Goal: Obtain resource: Download file/media

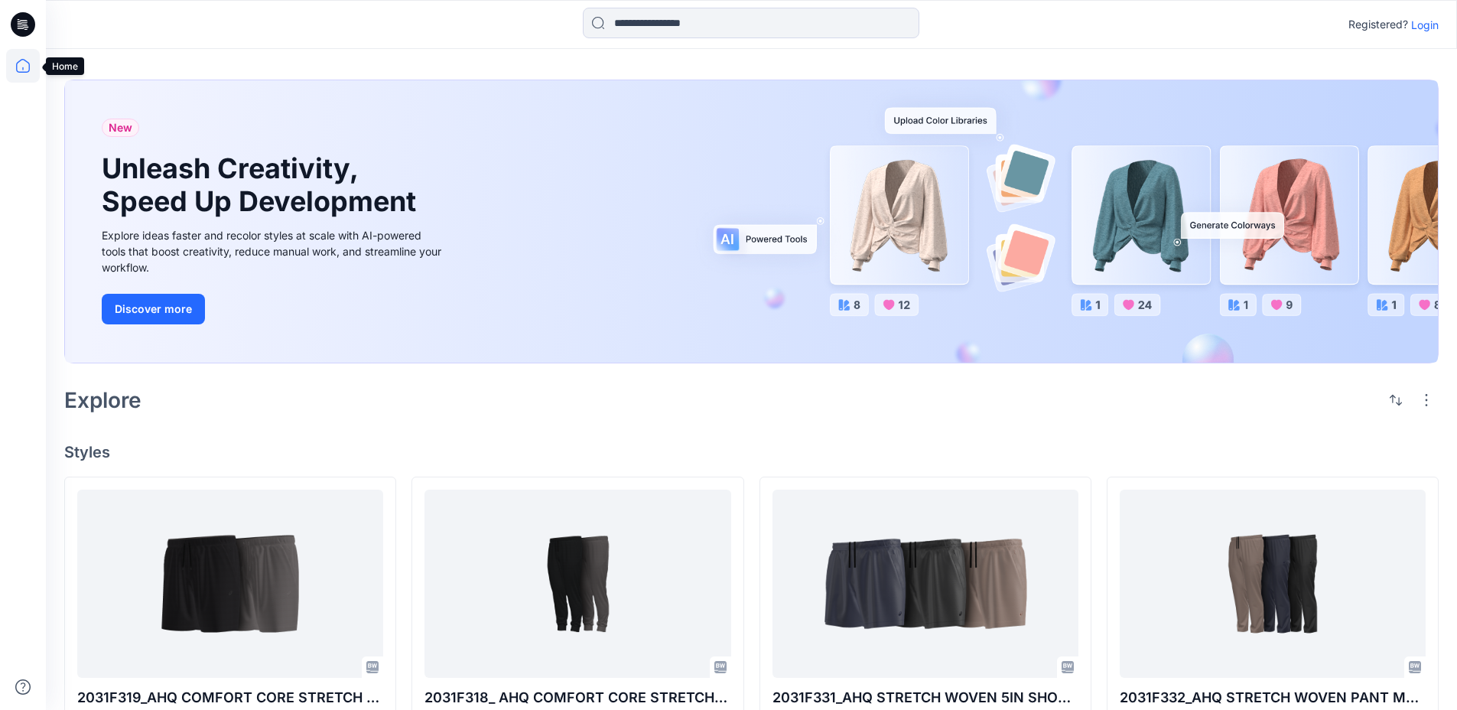
click at [31, 57] on icon at bounding box center [23, 66] width 34 height 34
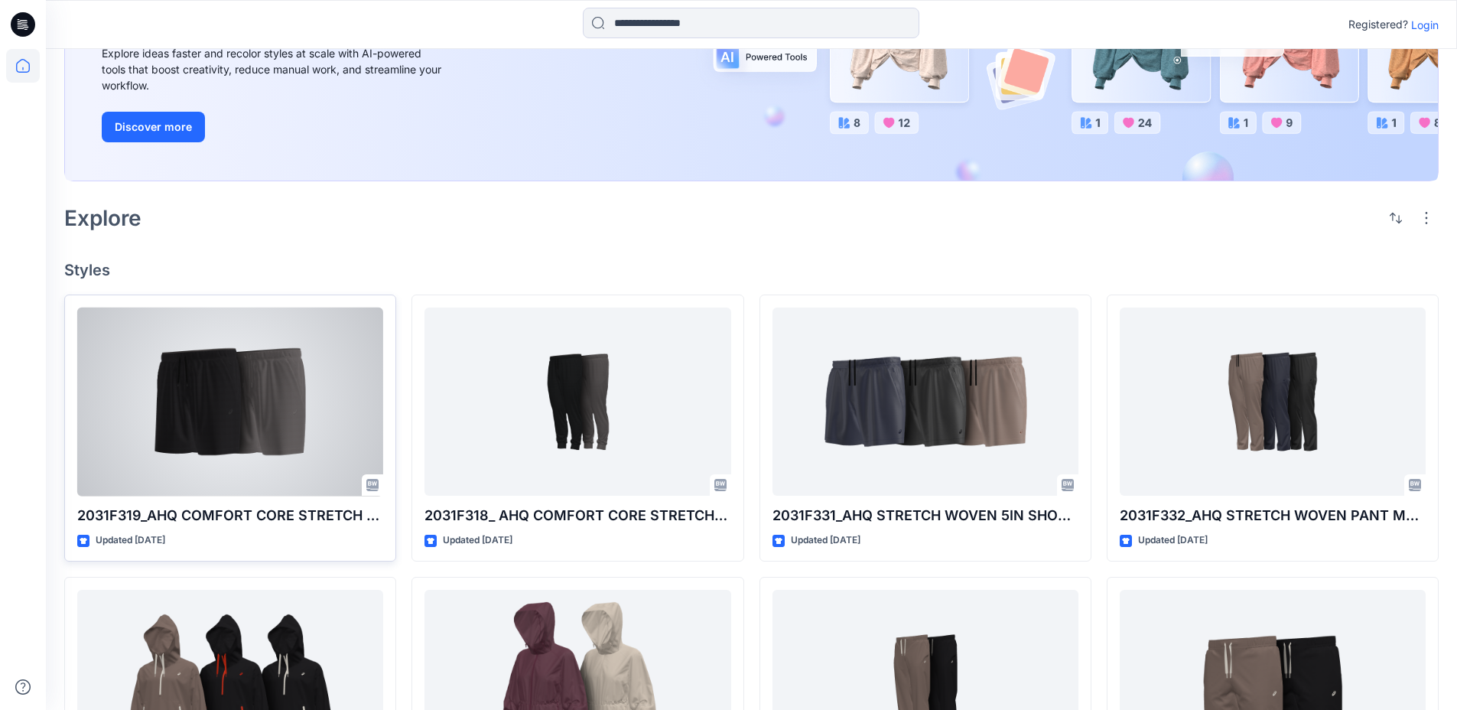
click at [211, 355] on div at bounding box center [230, 401] width 306 height 189
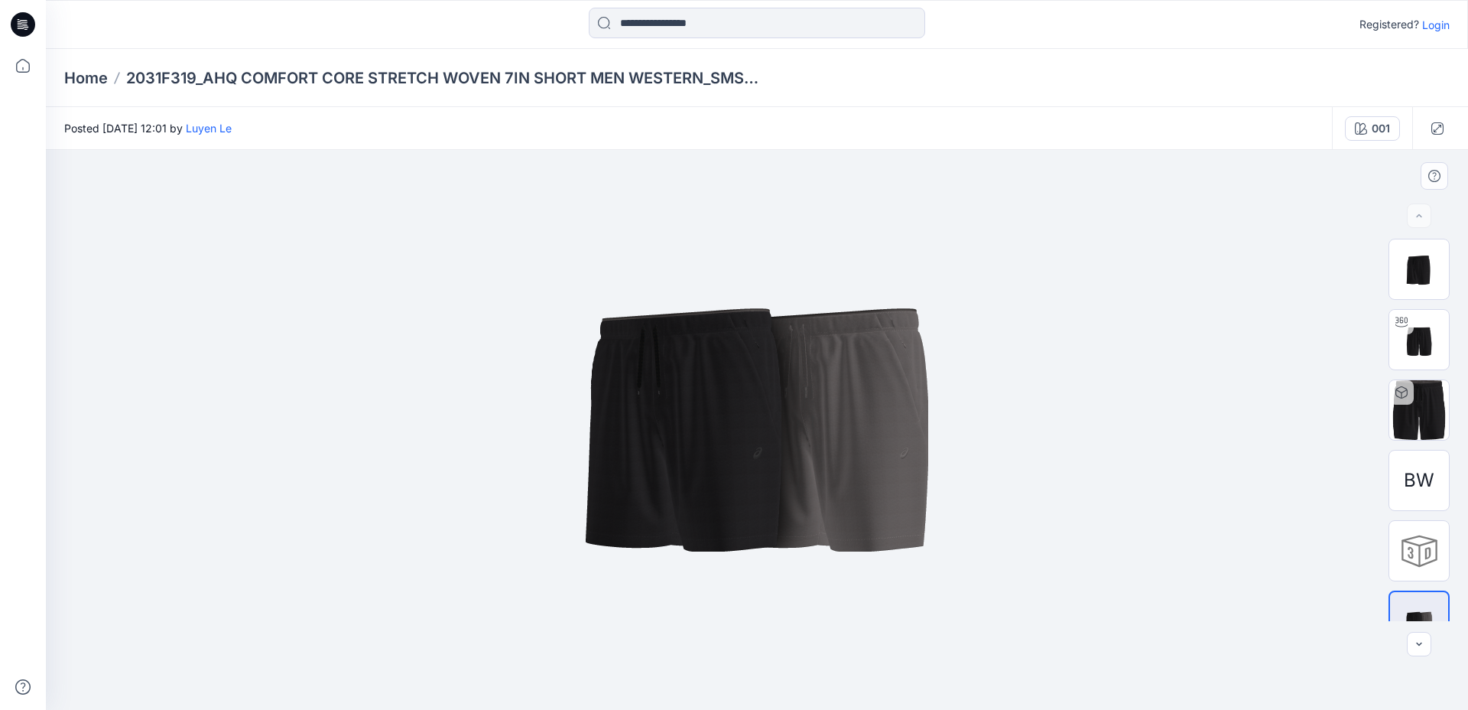
click at [804, 421] on img at bounding box center [757, 429] width 765 height 459
click at [10, 64] on icon at bounding box center [23, 66] width 34 height 34
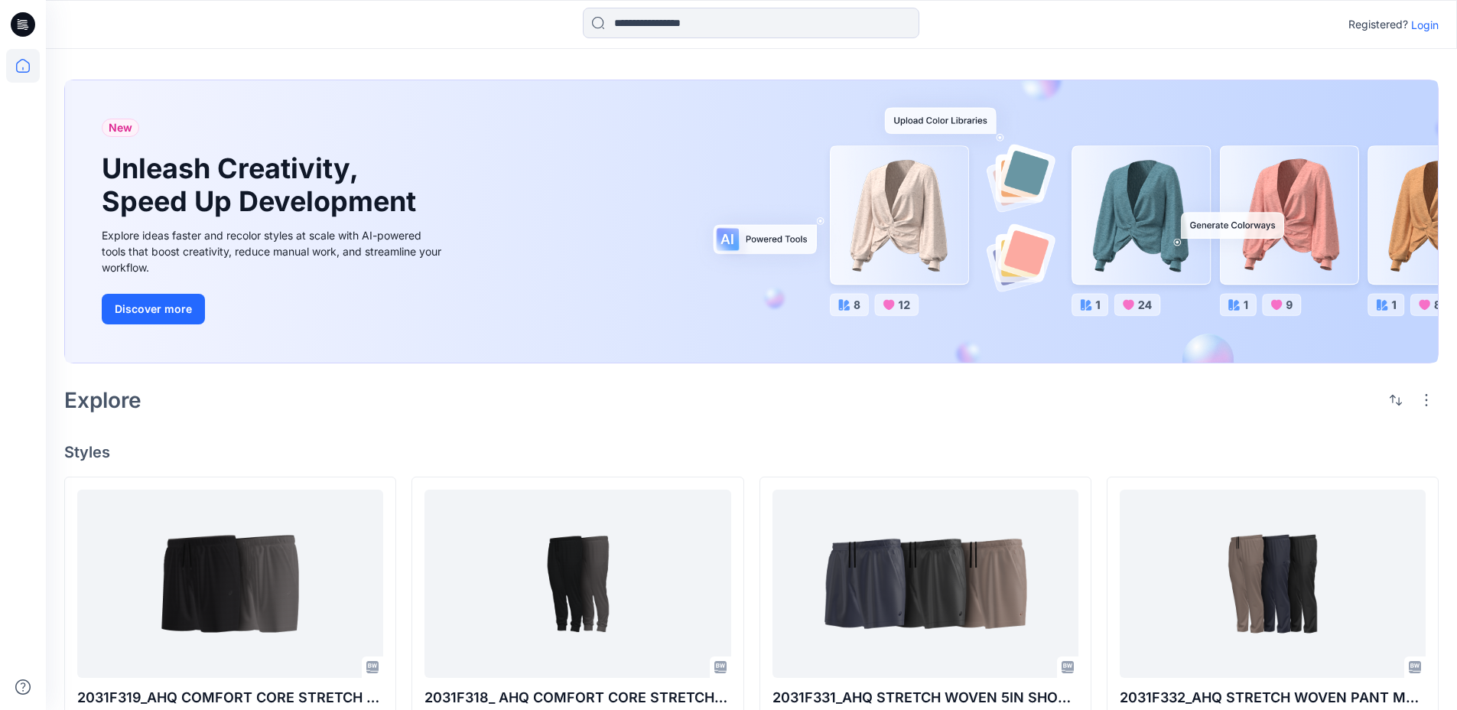
drag, startPoint x: 16, startPoint y: 29, endPoint x: 30, endPoint y: 31, distance: 13.8
click at [16, 29] on icon at bounding box center [23, 24] width 24 height 24
click at [24, 23] on icon at bounding box center [23, 24] width 24 height 24
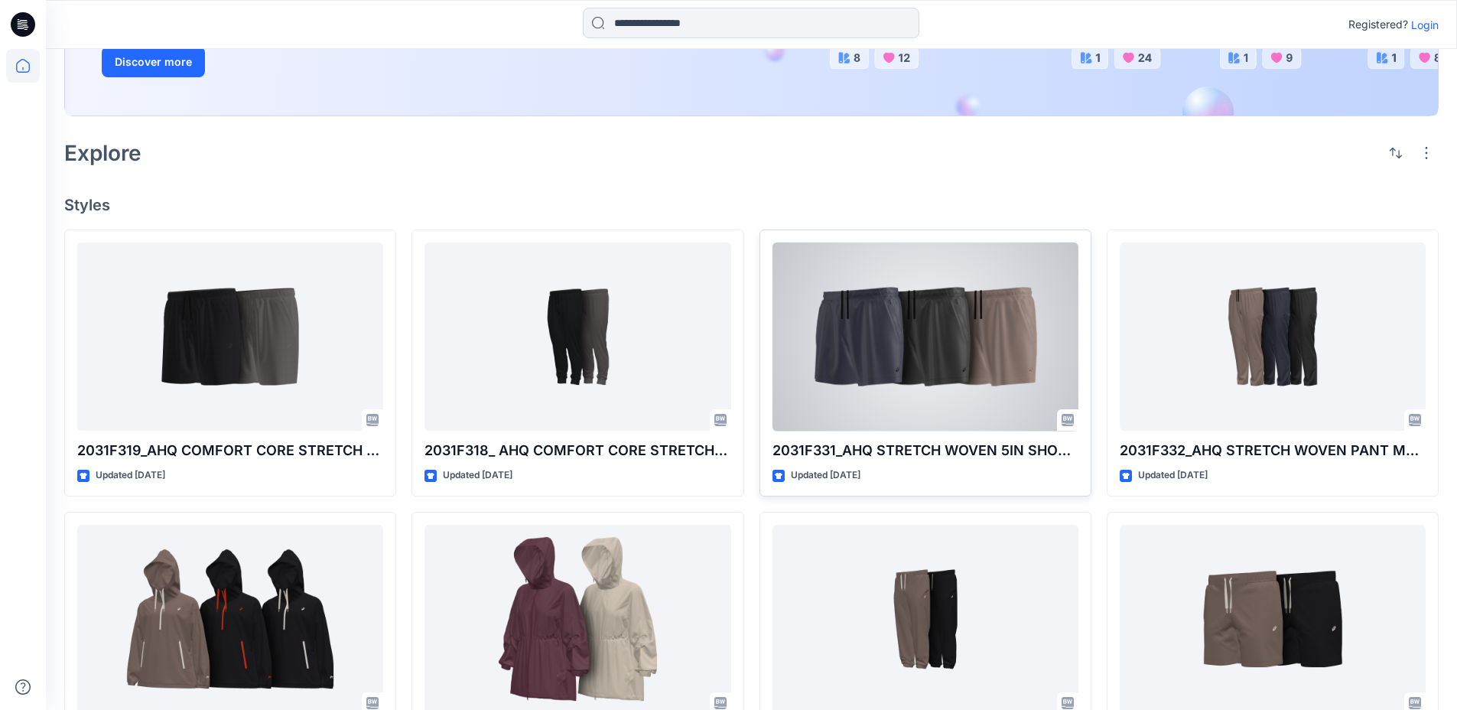
click at [912, 385] on div at bounding box center [925, 336] width 306 height 189
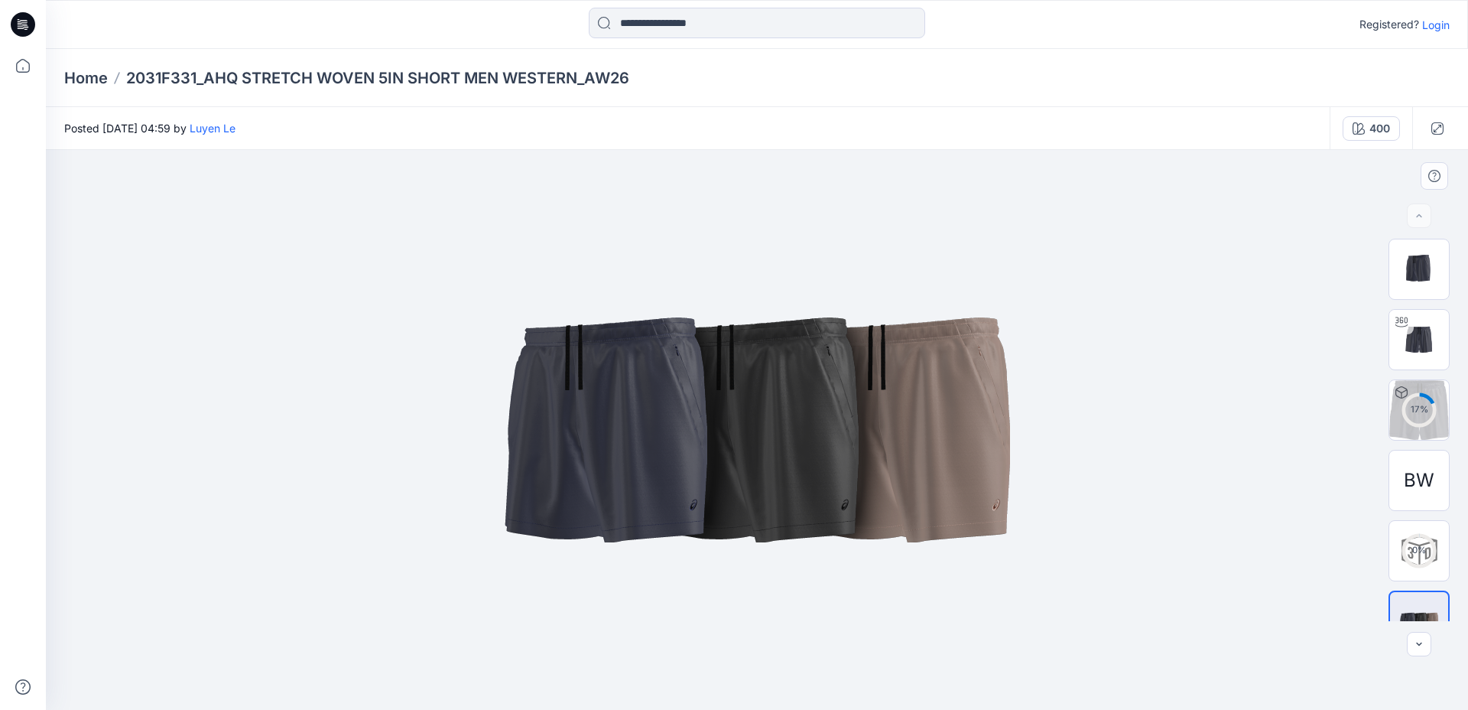
drag, startPoint x: 744, startPoint y: 357, endPoint x: 755, endPoint y: 365, distance: 14.2
click at [755, 365] on img at bounding box center [757, 429] width 765 height 459
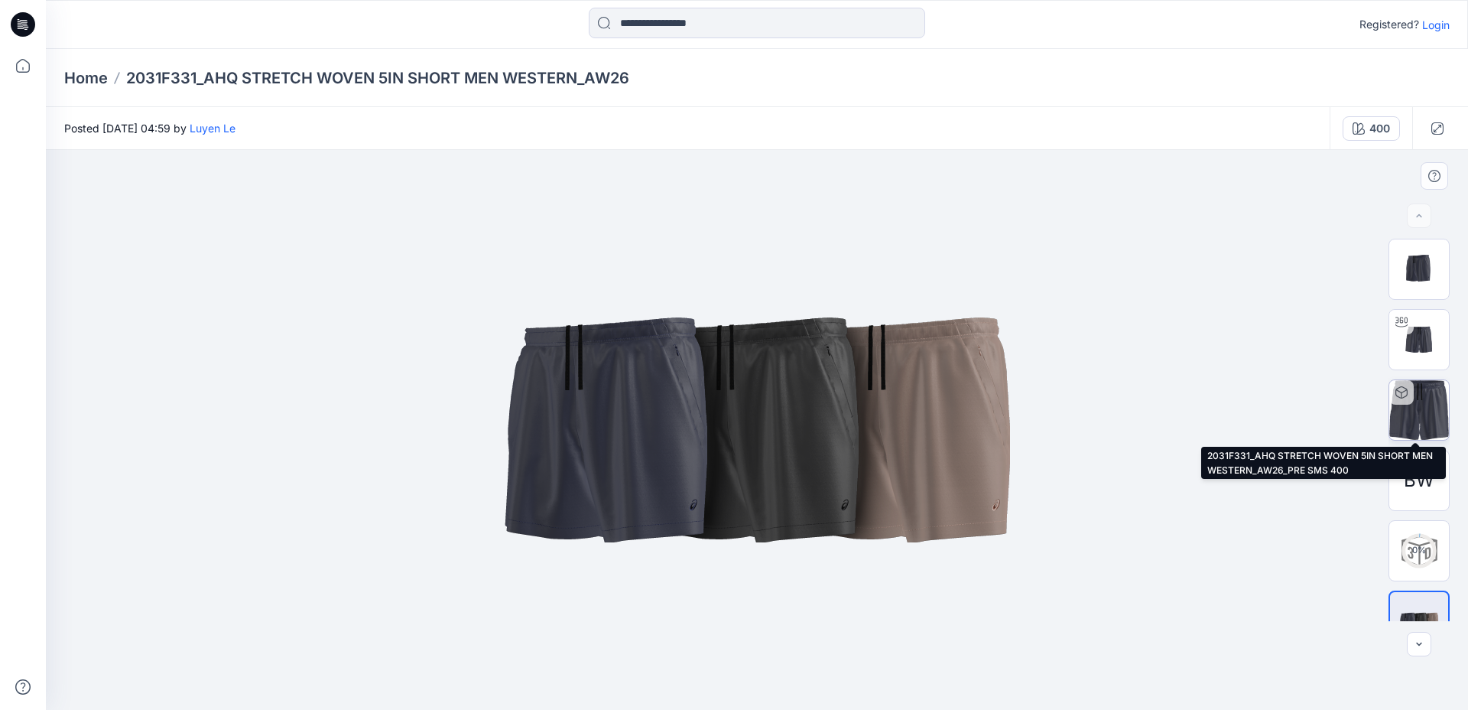
click at [1421, 398] on img at bounding box center [1419, 410] width 60 height 60
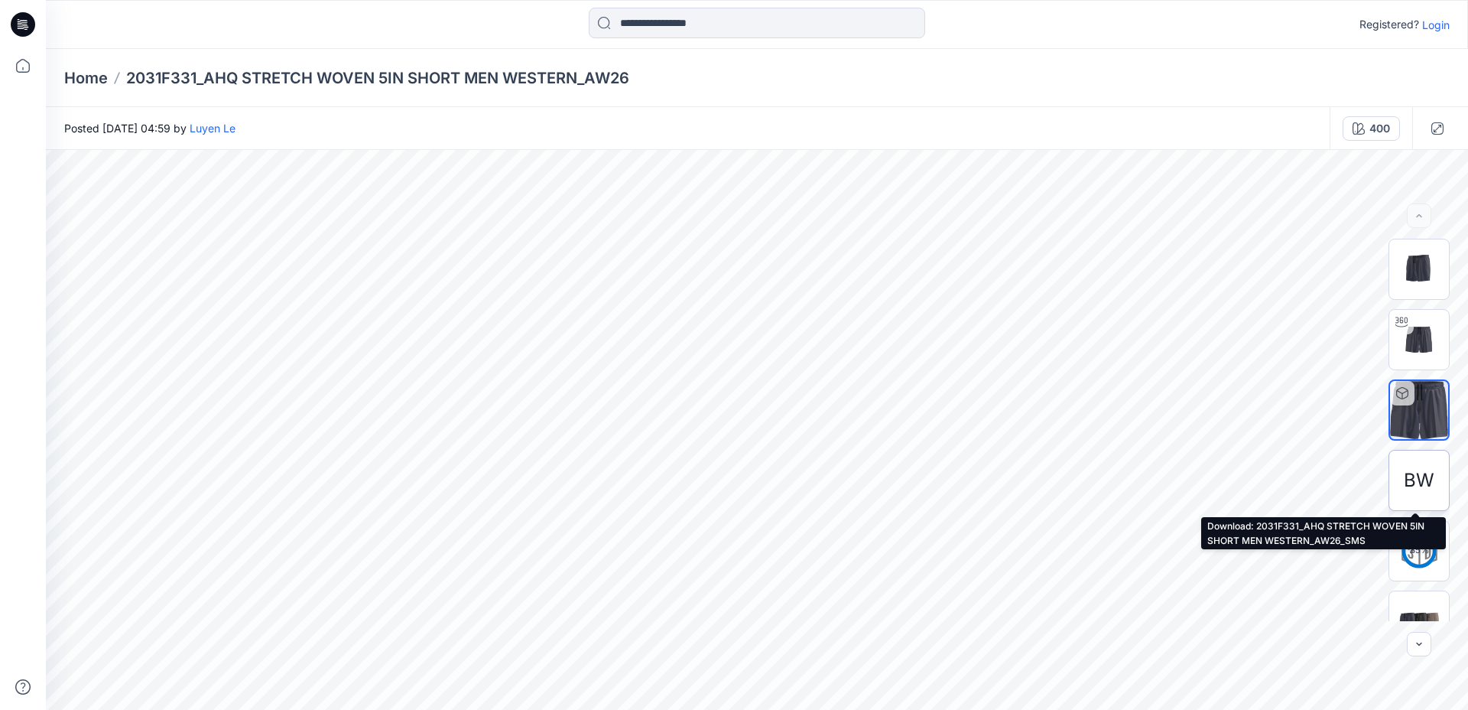
click at [1418, 478] on span "BW" at bounding box center [1419, 480] width 31 height 28
click at [1406, 477] on span "BW" at bounding box center [1419, 480] width 31 height 28
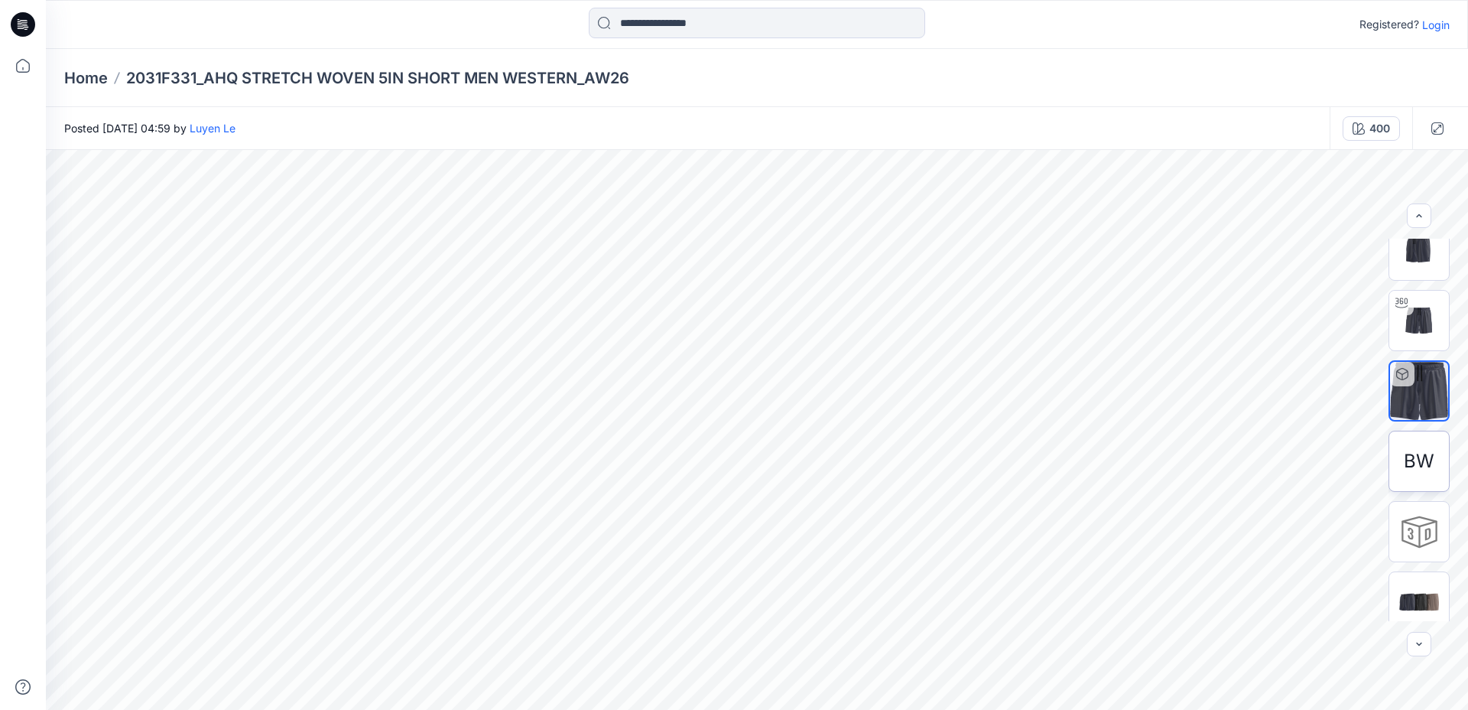
scroll to position [31, 0]
click at [1409, 451] on span "BW" at bounding box center [1419, 450] width 31 height 28
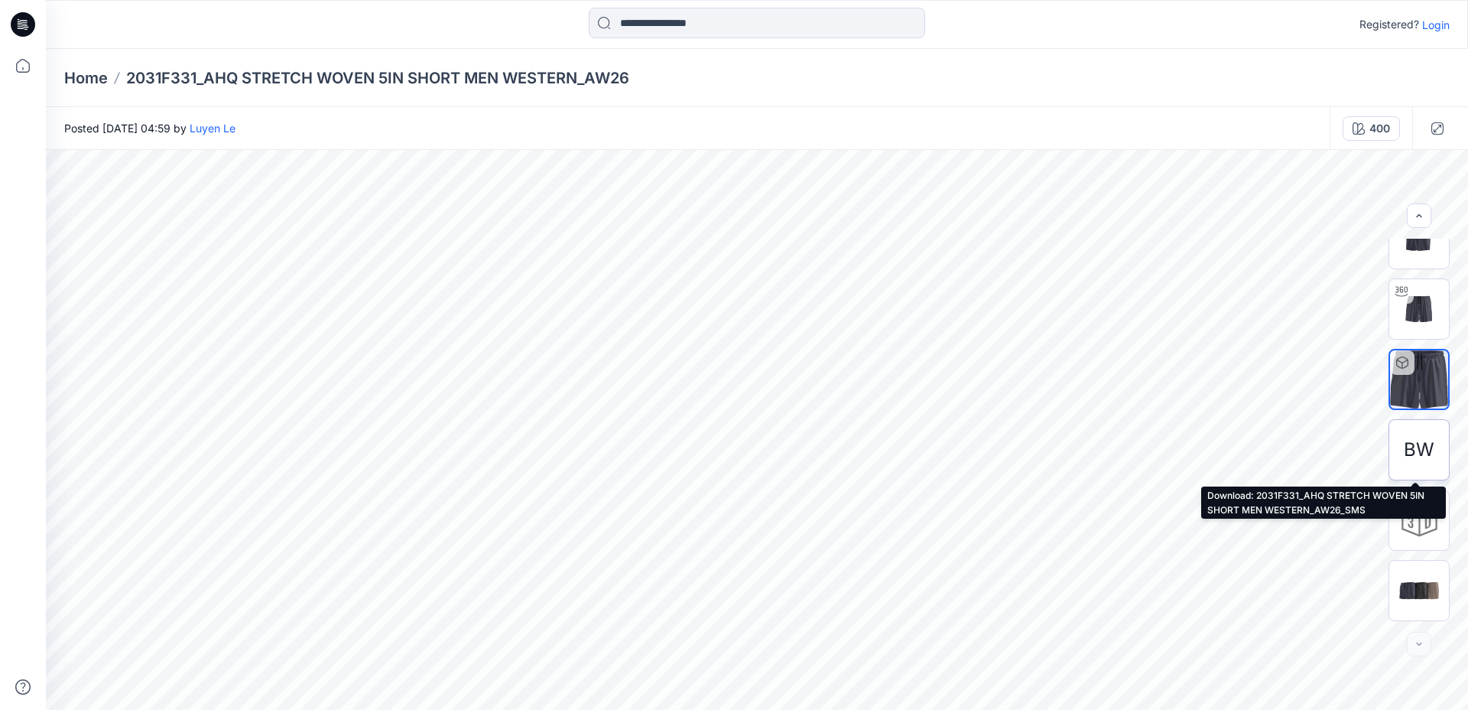
click at [1404, 456] on span "BW" at bounding box center [1419, 450] width 31 height 28
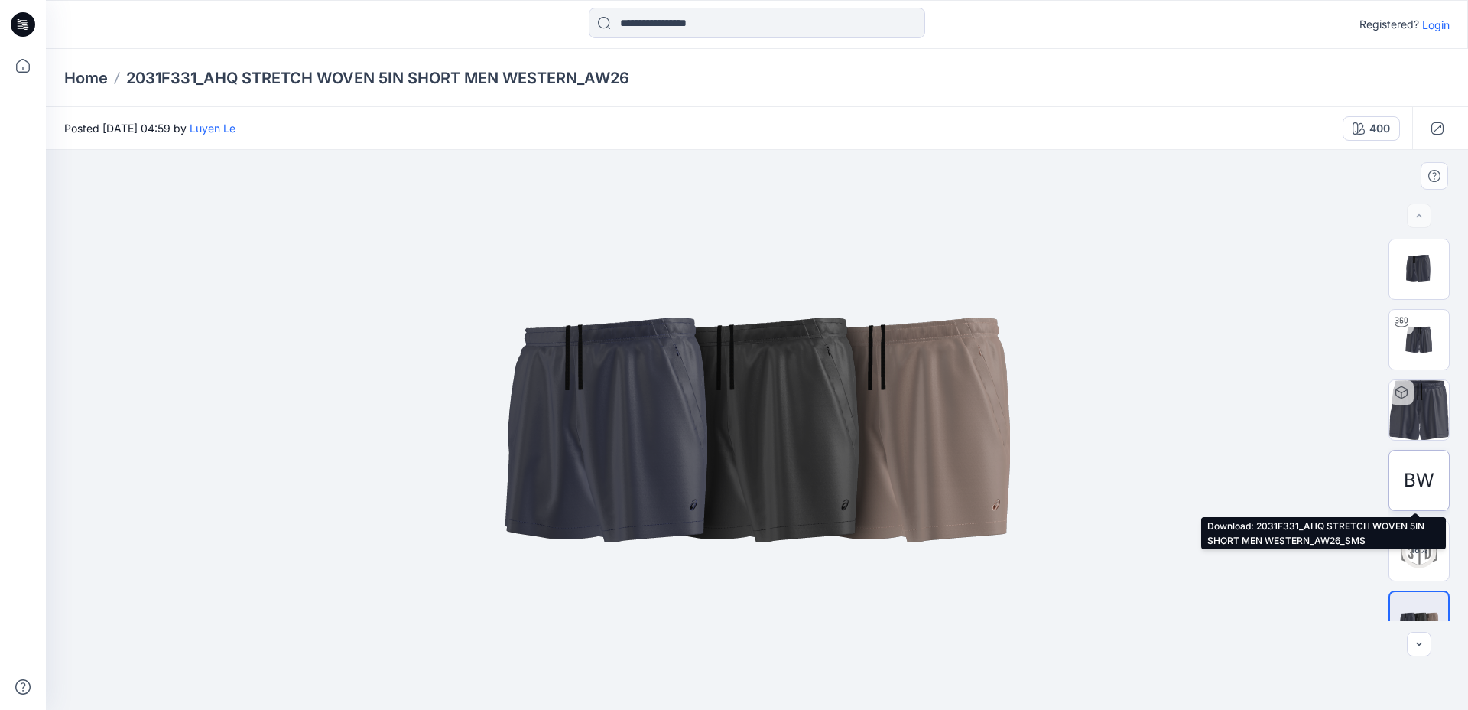
drag, startPoint x: 1411, startPoint y: 472, endPoint x: 1413, endPoint y: 452, distance: 20.0
click at [1413, 452] on div "BW" at bounding box center [1419, 480] width 61 height 61
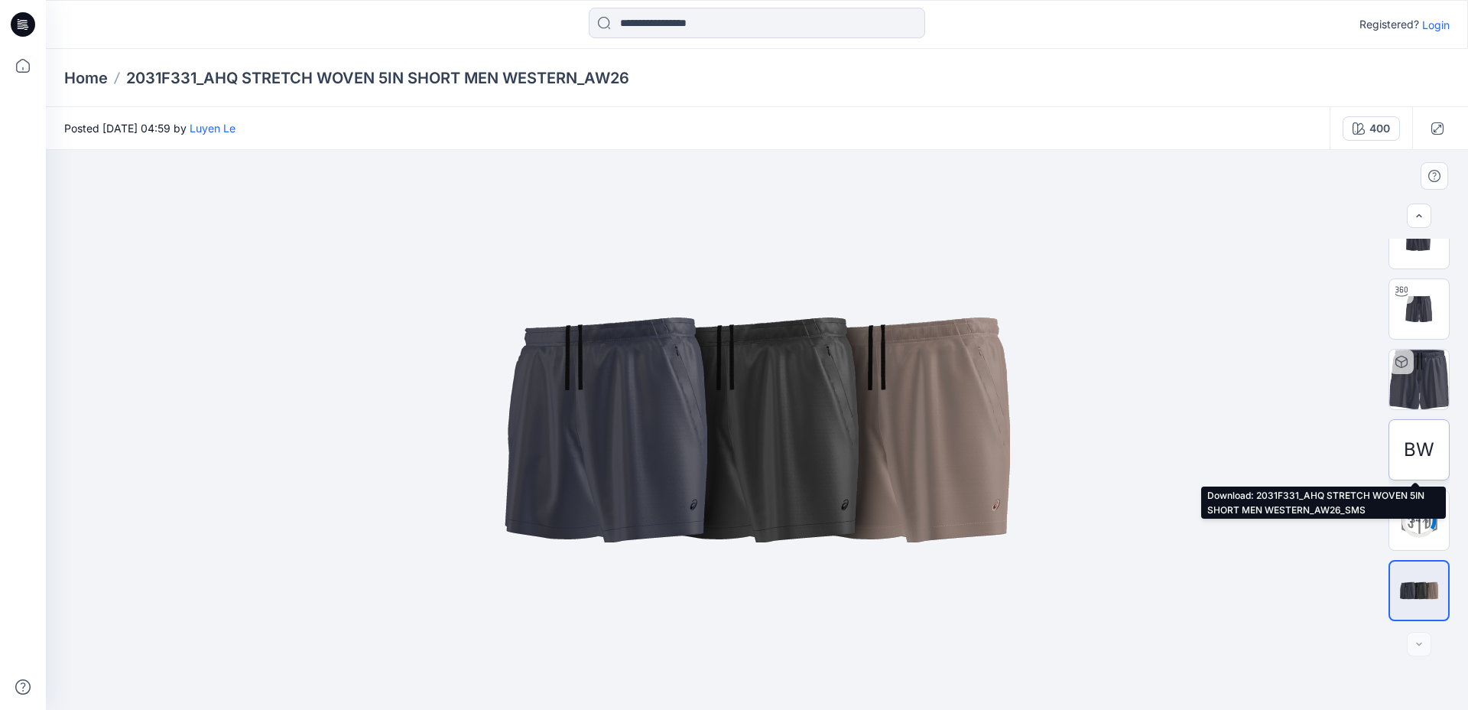
click at [1404, 438] on span "BW" at bounding box center [1419, 450] width 31 height 28
click at [1408, 450] on span "BW" at bounding box center [1419, 450] width 31 height 28
click at [1438, 28] on p "Login" at bounding box center [1436, 25] width 28 height 16
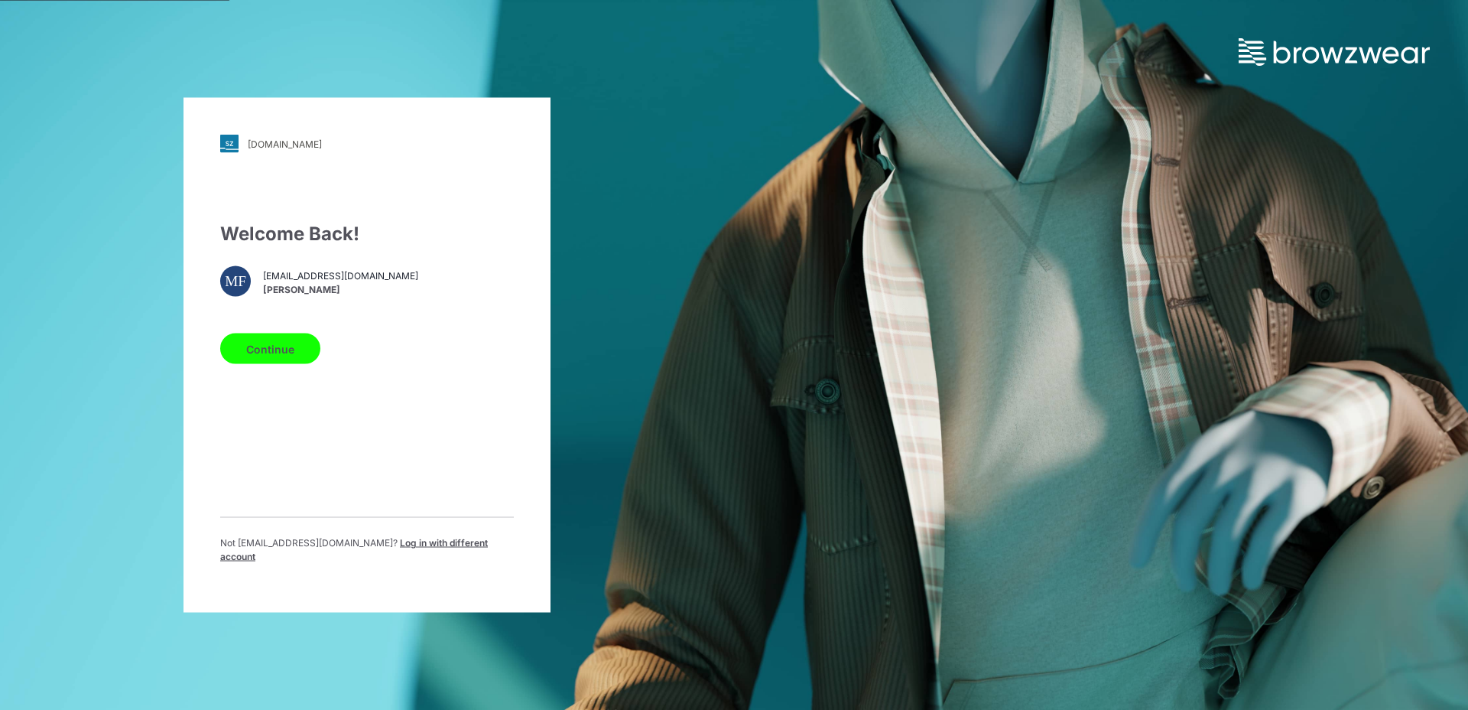
click at [275, 359] on button "Continue" at bounding box center [270, 348] width 100 height 31
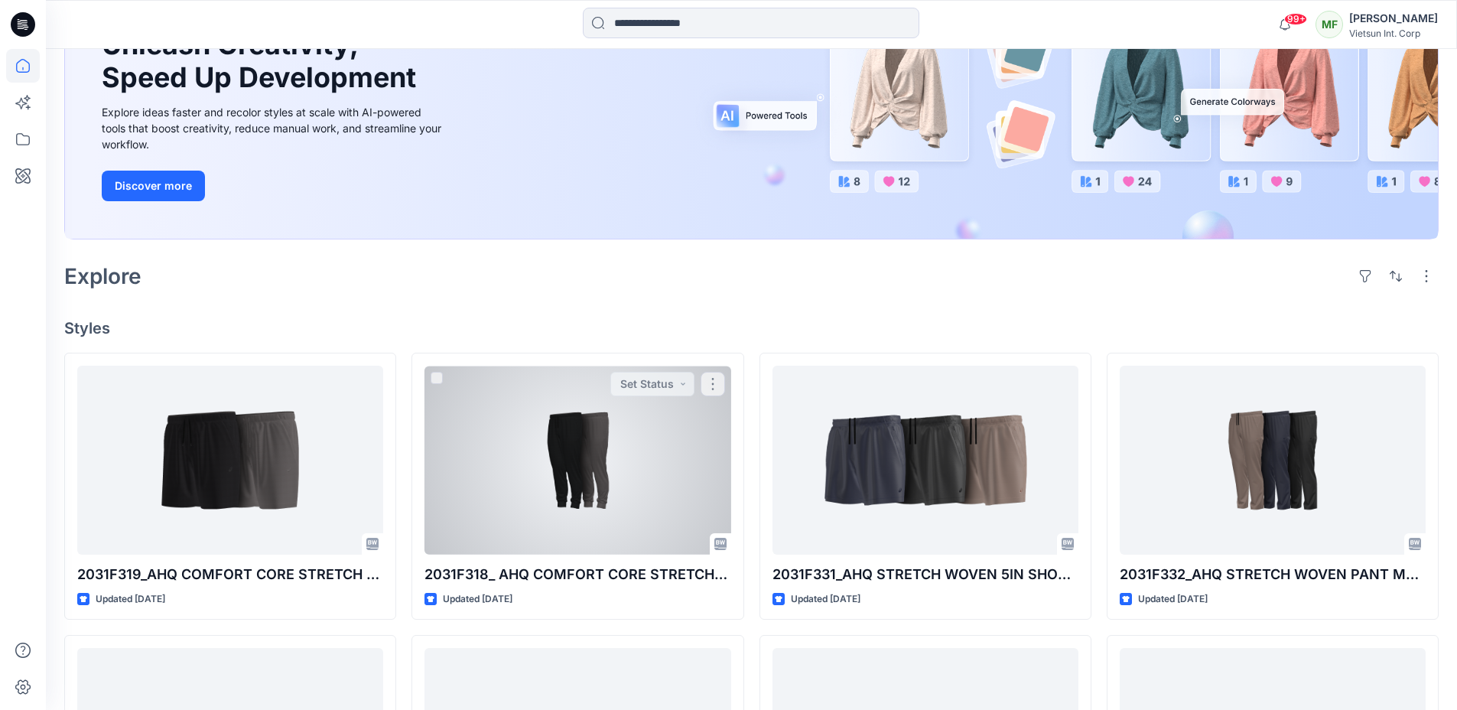
scroll to position [229, 0]
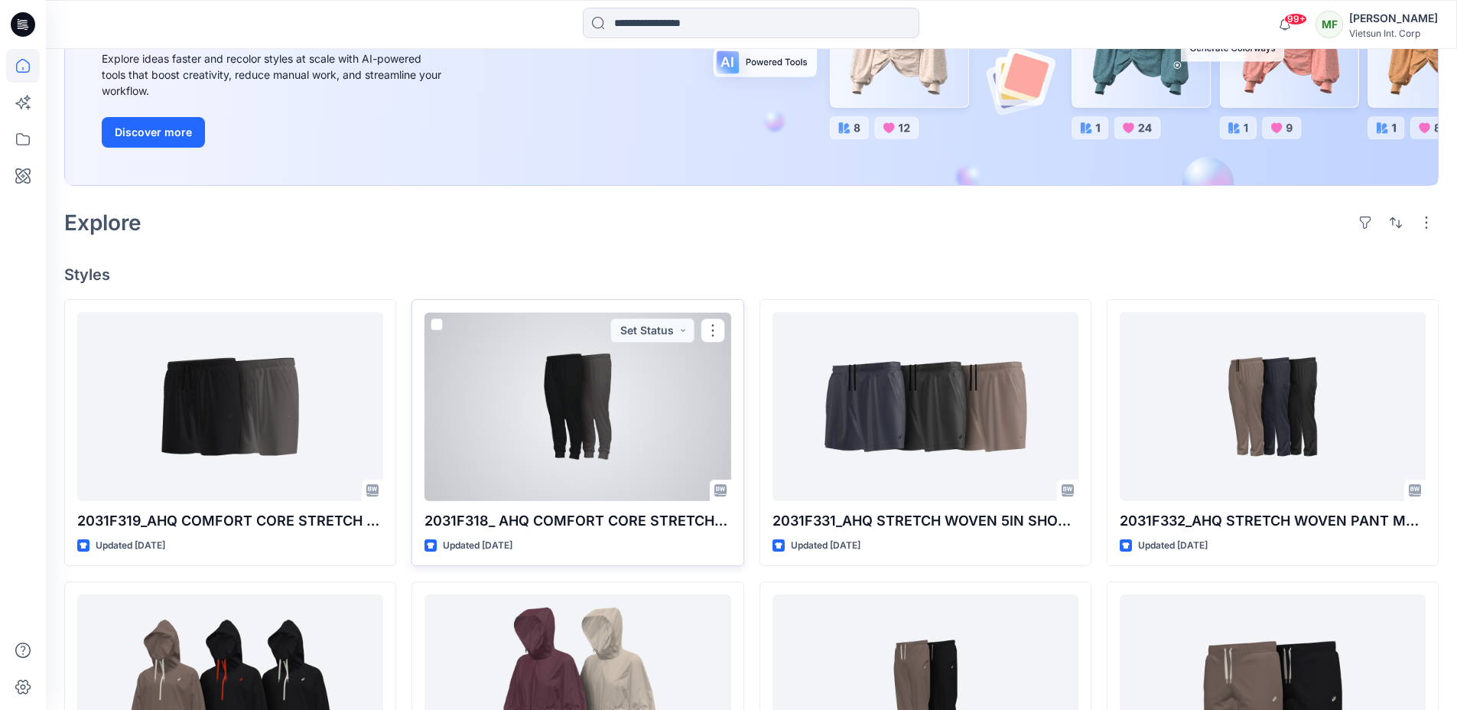
click at [567, 394] on div at bounding box center [577, 406] width 306 height 189
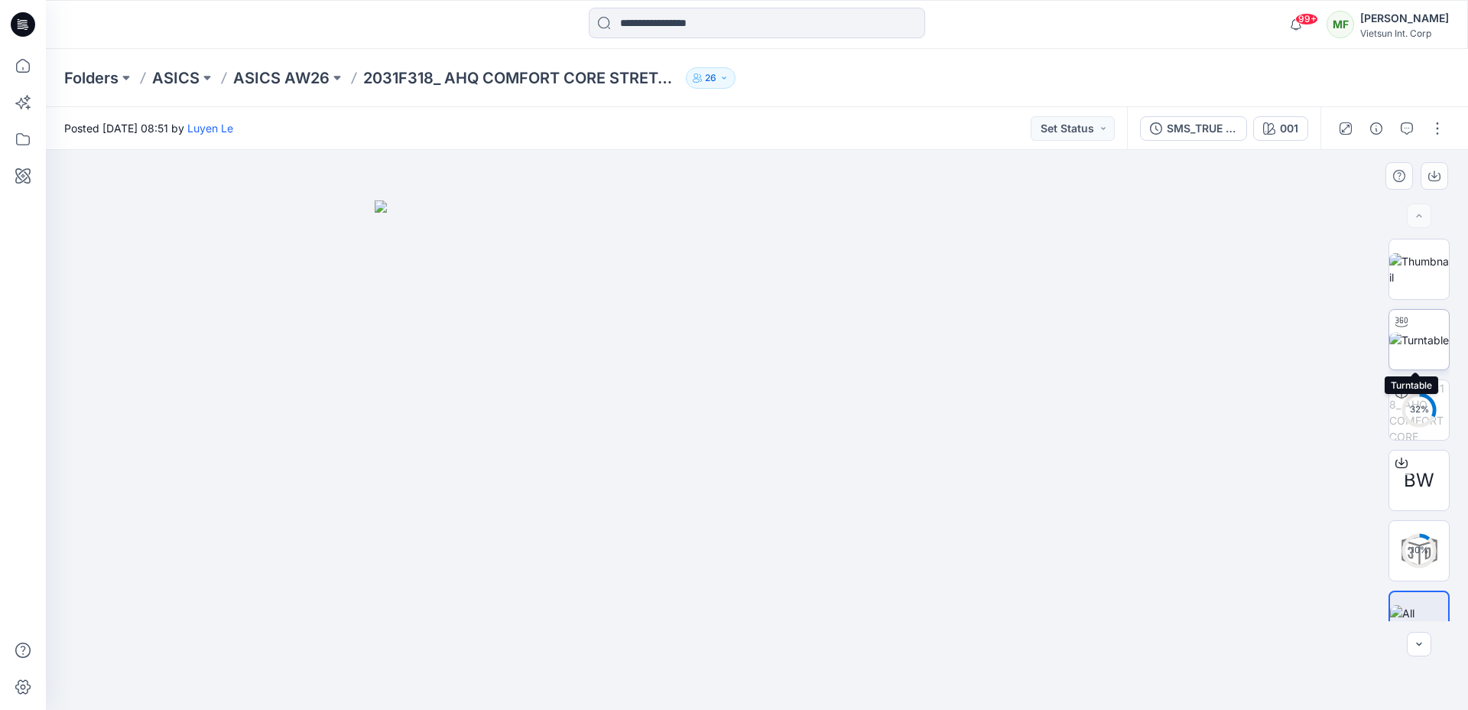
click at [1408, 341] on img at bounding box center [1419, 340] width 60 height 16
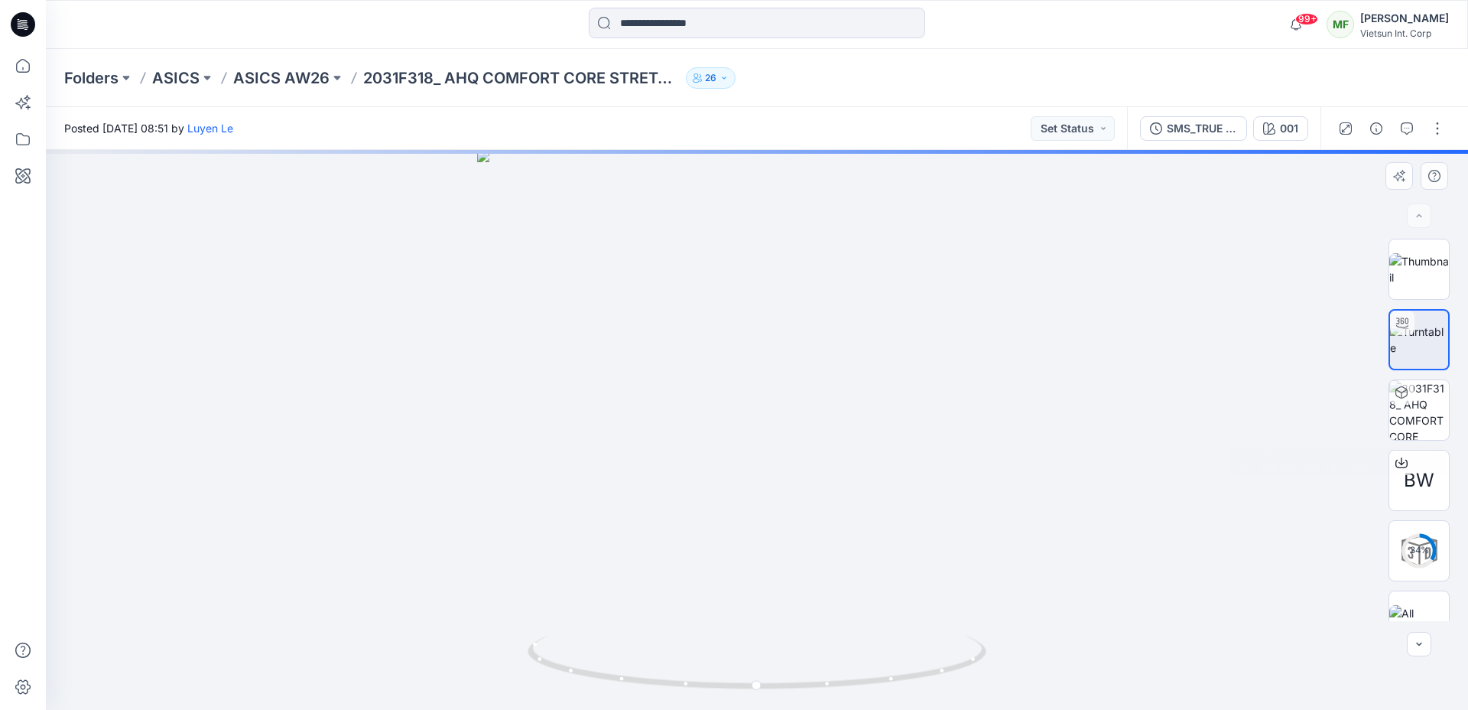
click at [1459, 401] on div "BW 34 %" at bounding box center [1419, 430] width 98 height 382
click at [1427, 406] on img at bounding box center [1419, 410] width 60 height 60
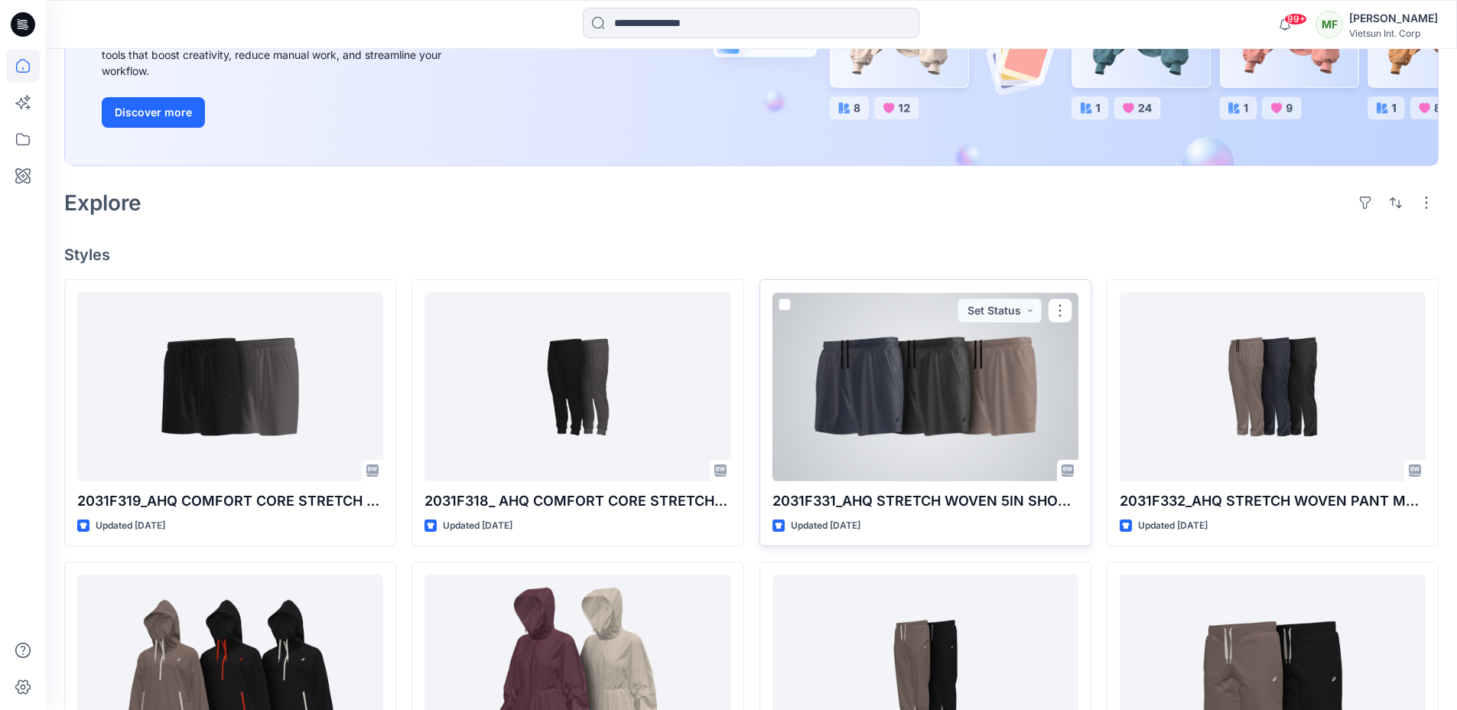
scroll to position [259, 0]
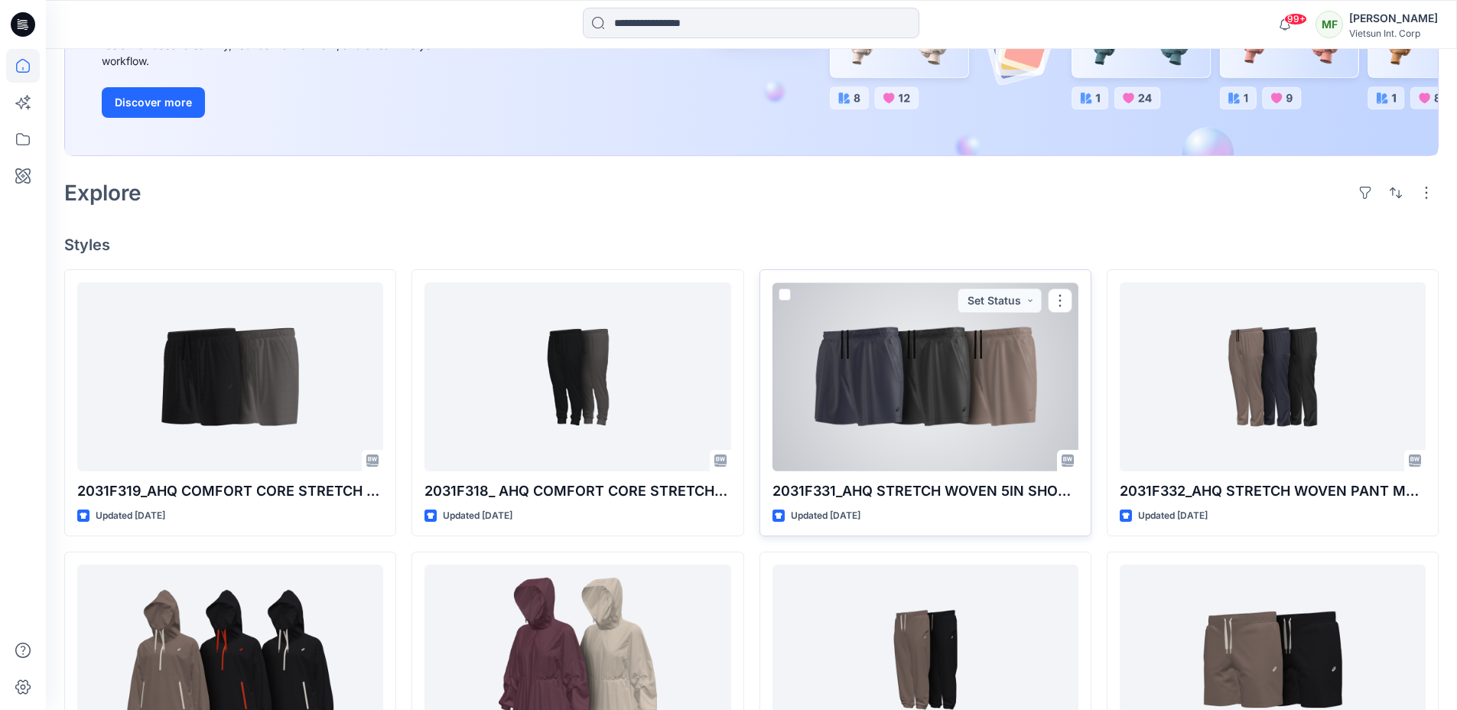
click at [996, 349] on div at bounding box center [925, 376] width 306 height 189
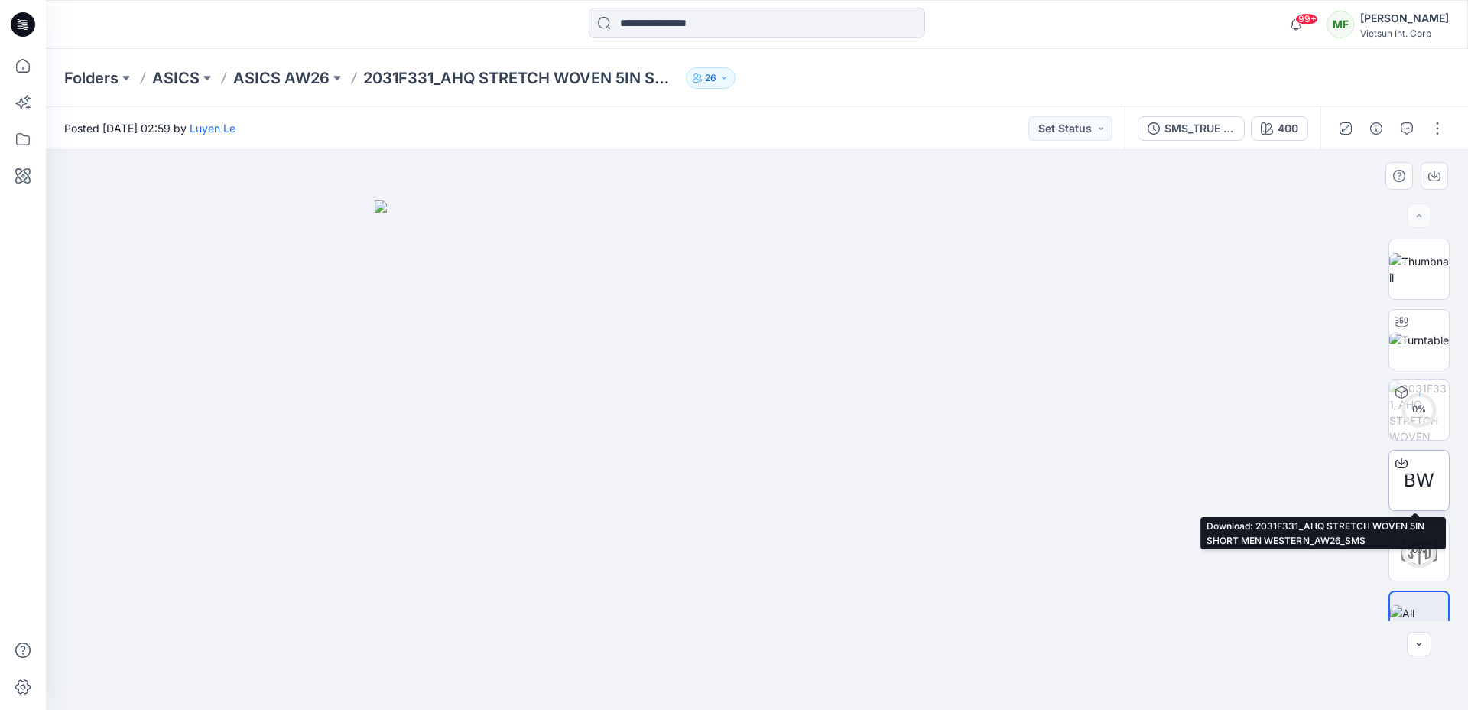
click at [1415, 472] on span "BW" at bounding box center [1419, 480] width 31 height 28
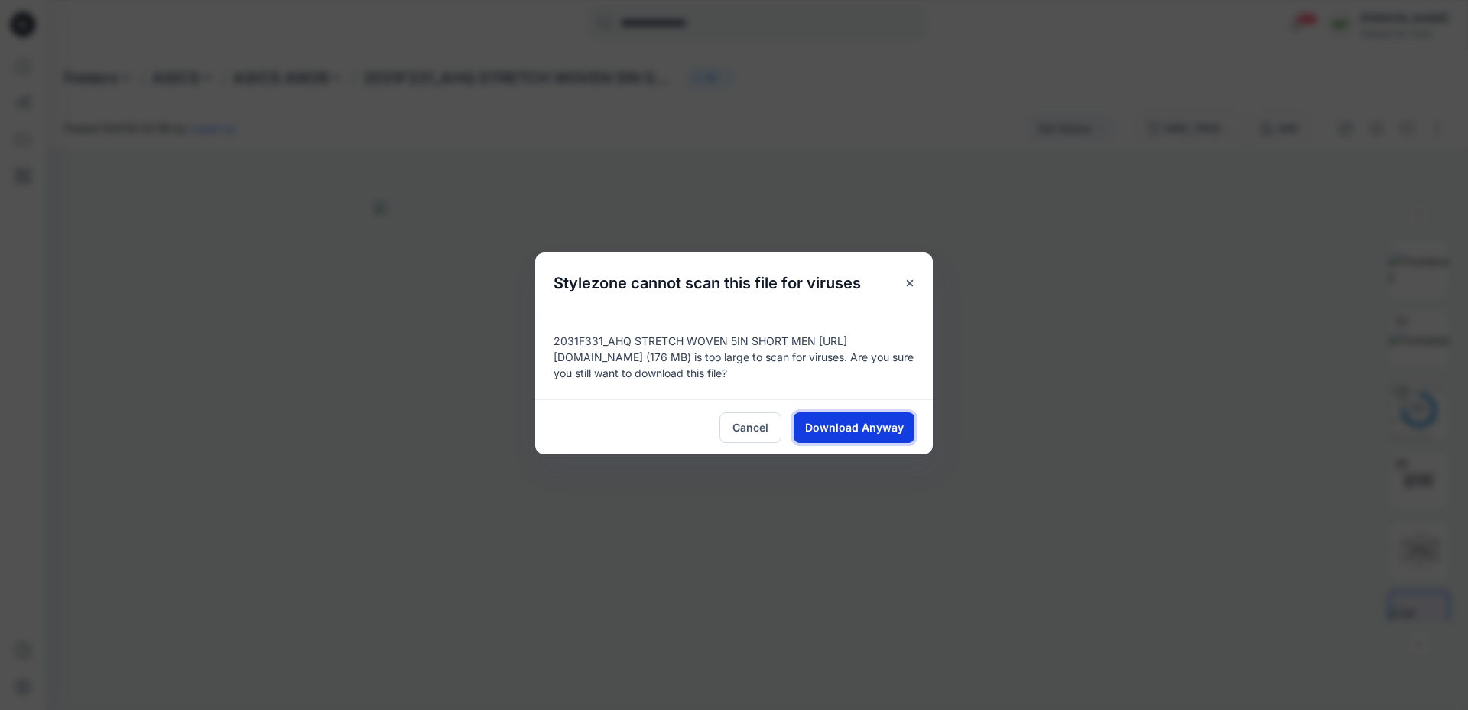
click at [887, 427] on span "Download Anyway" at bounding box center [854, 427] width 99 height 16
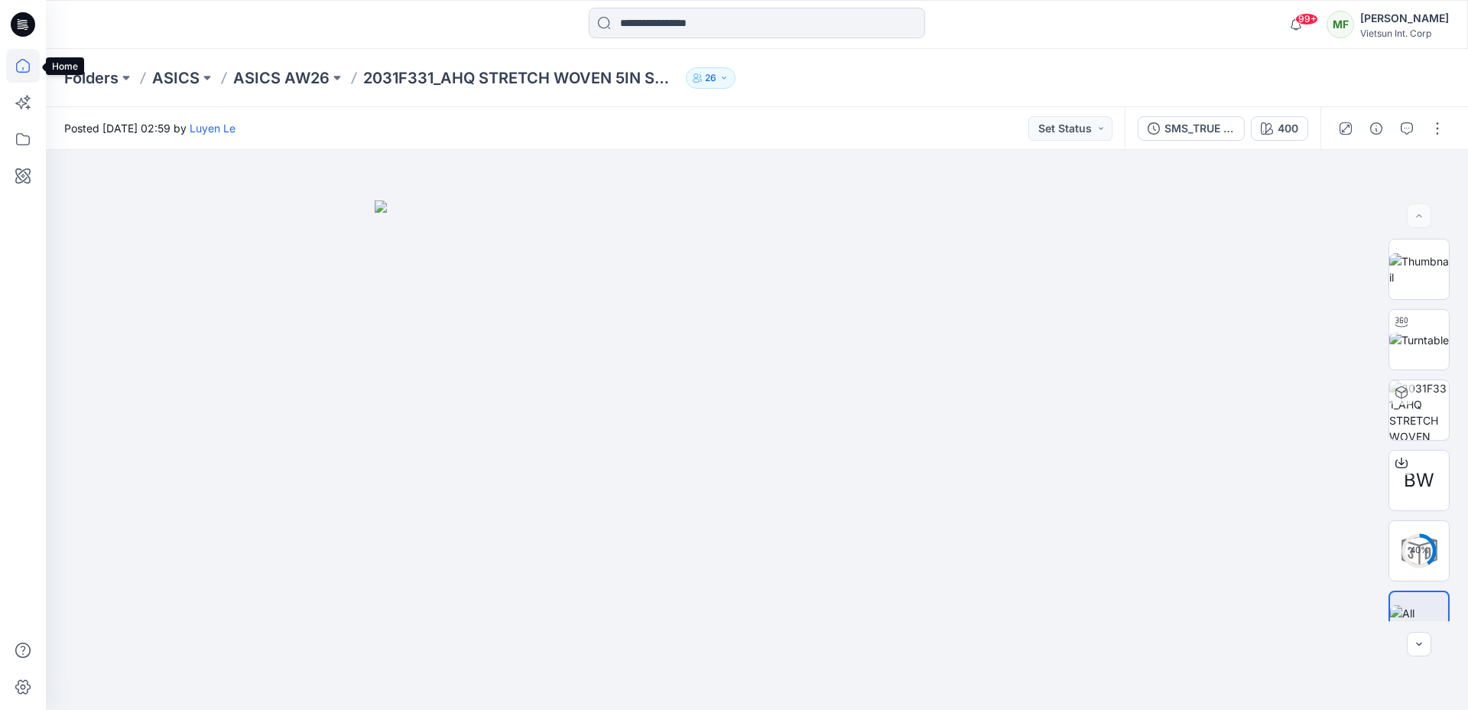
click at [24, 70] on icon at bounding box center [23, 66] width 34 height 34
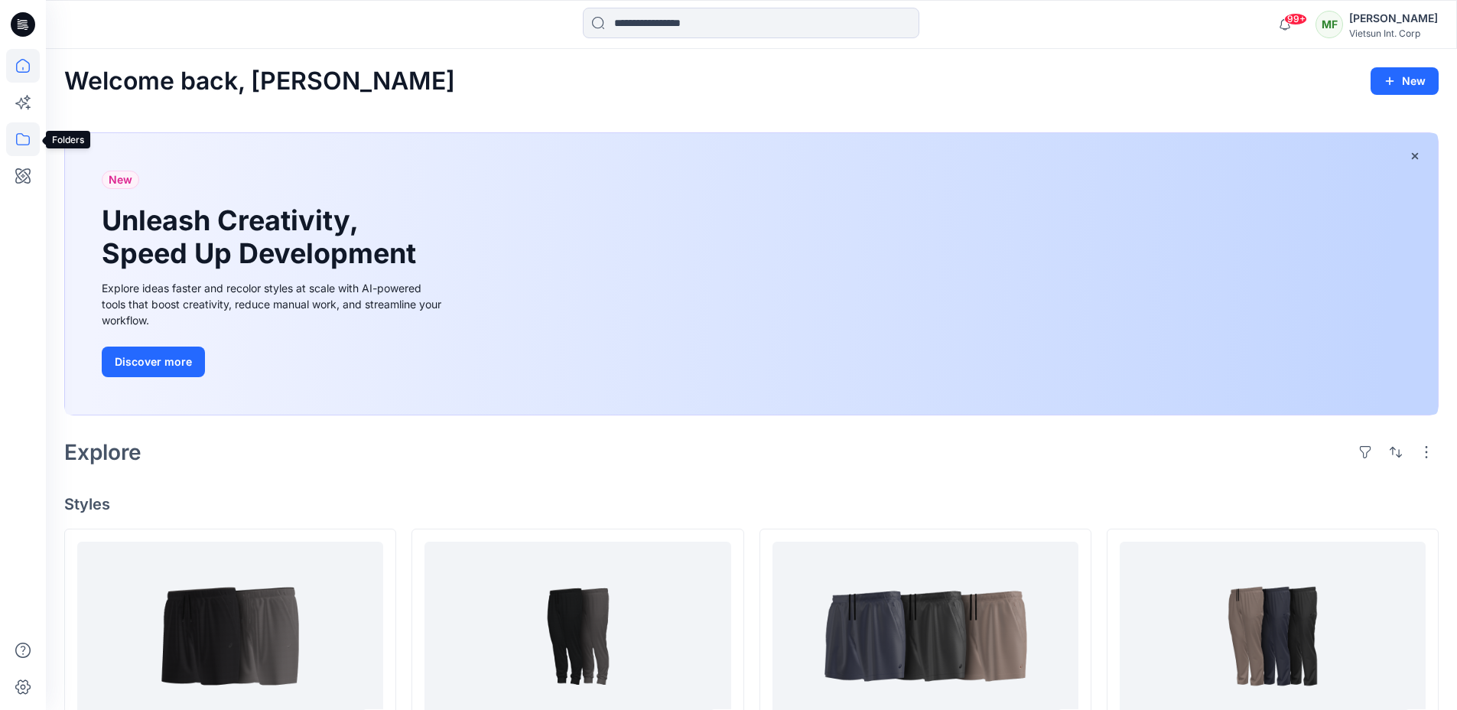
click at [23, 136] on icon at bounding box center [23, 139] width 34 height 34
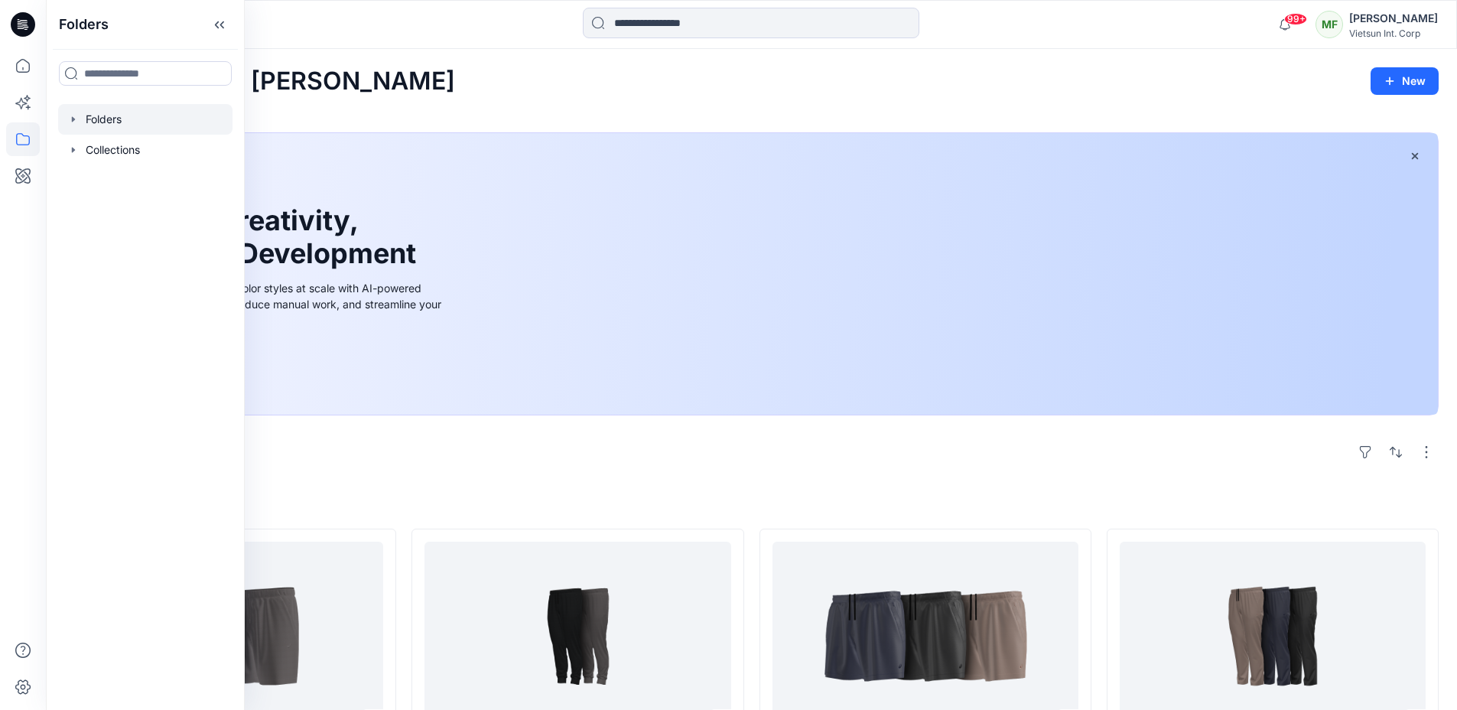
click at [135, 127] on div at bounding box center [145, 119] width 174 height 31
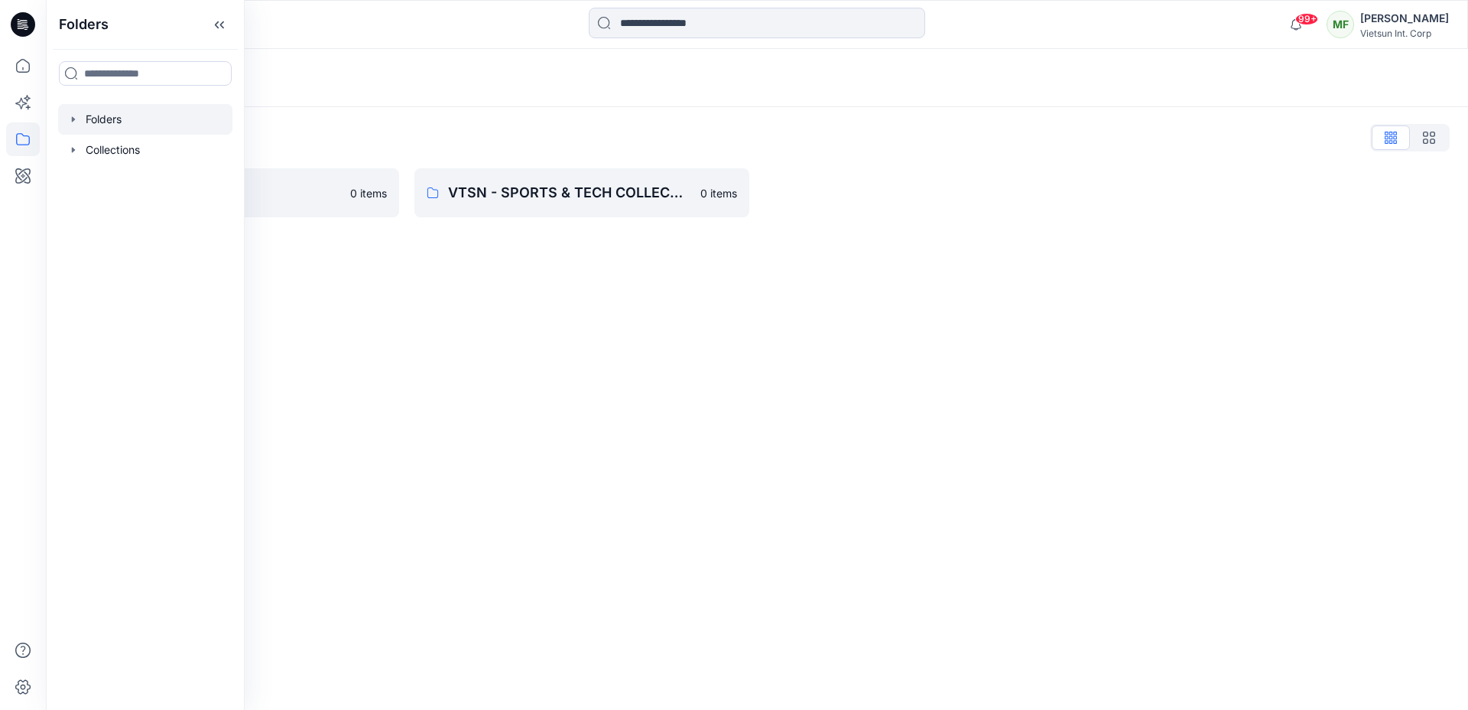
click at [379, 295] on div "Folders Folders List ASICS 0 items VTSN - SPORTS & TECH COLLECTION 0 items" at bounding box center [757, 379] width 1422 height 661
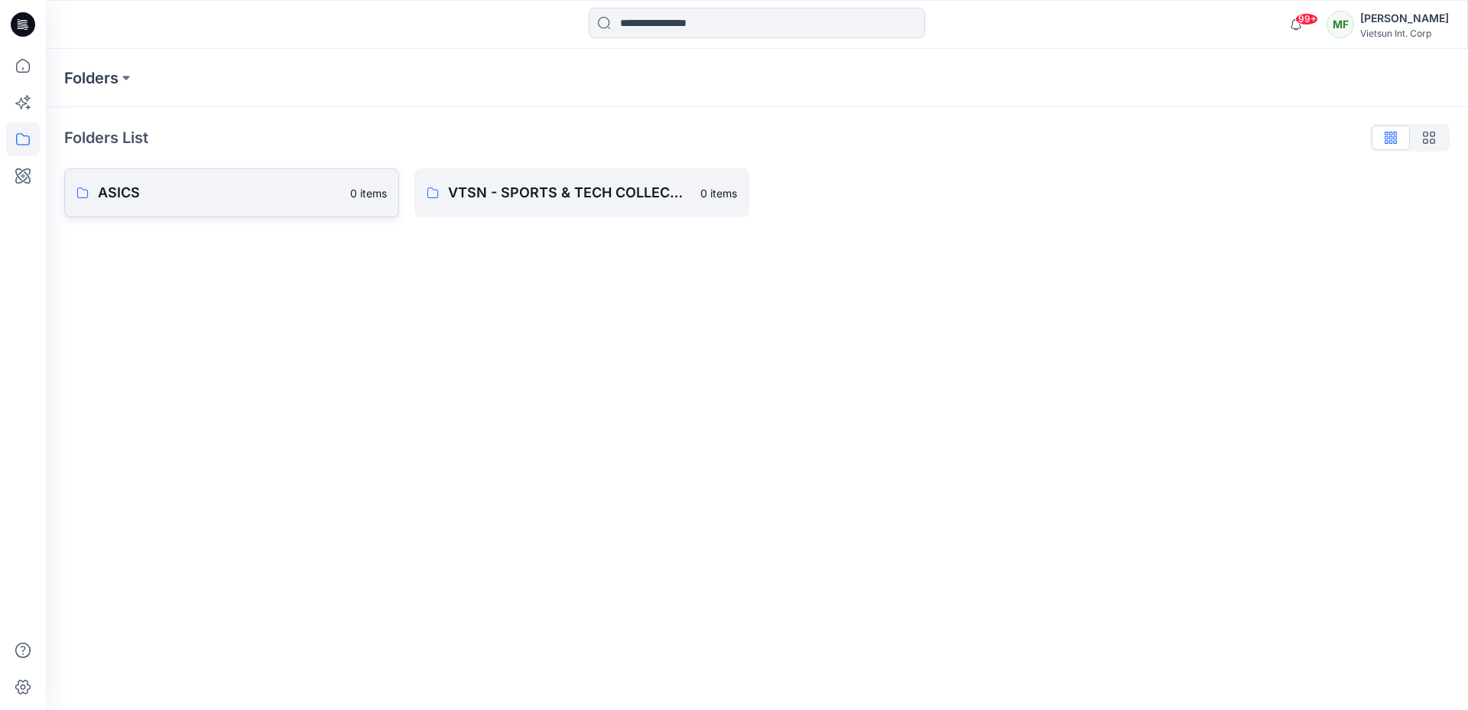
click at [138, 176] on link "ASICS 0 items" at bounding box center [231, 192] width 335 height 49
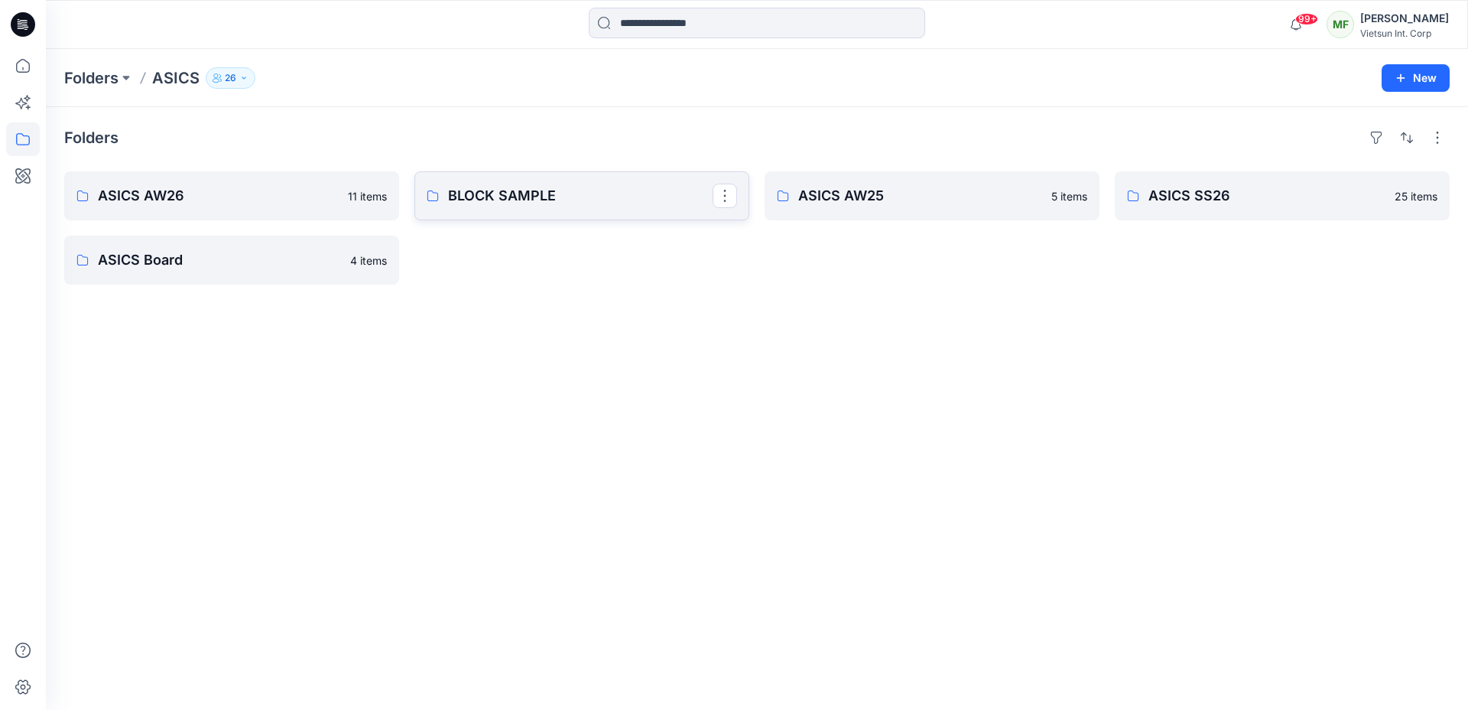
click at [633, 180] on link "BLOCK SAMPLE" at bounding box center [581, 195] width 335 height 49
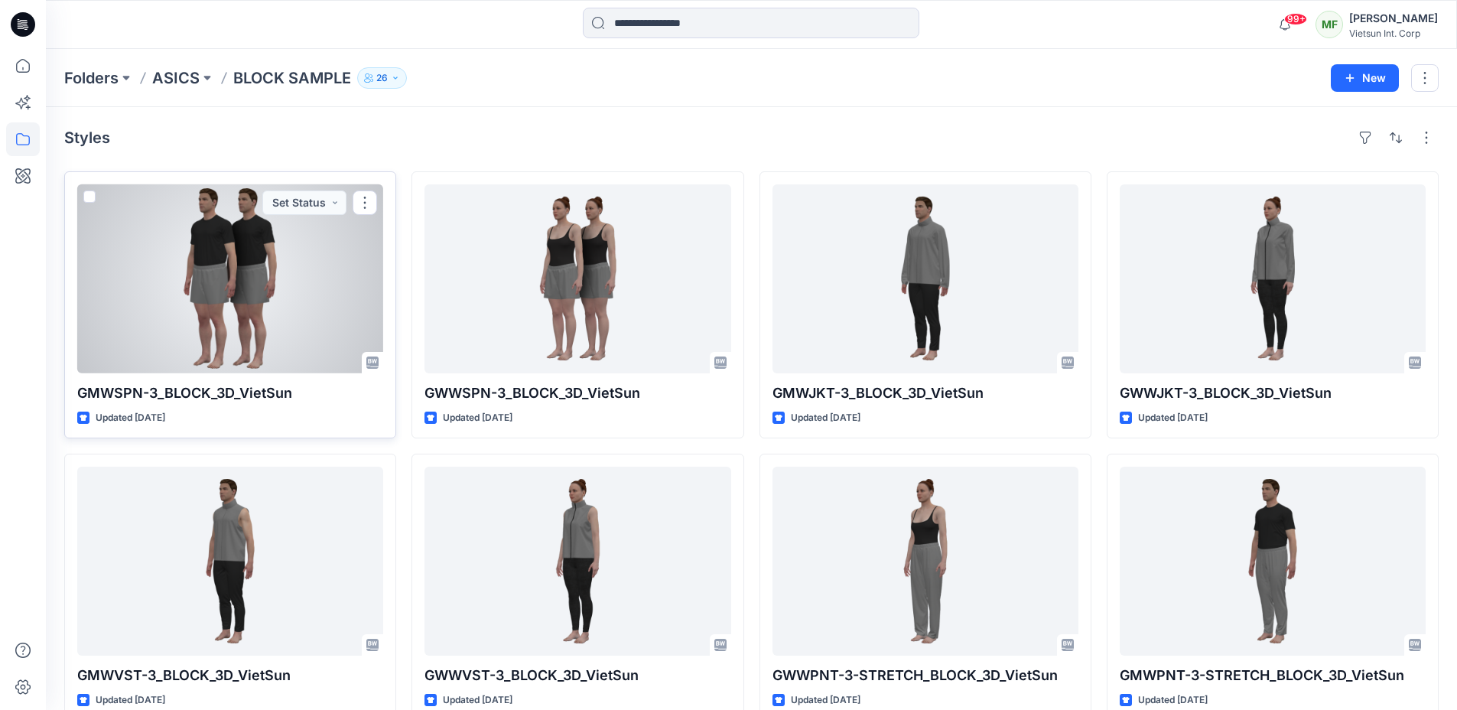
click at [352, 312] on div at bounding box center [230, 278] width 306 height 189
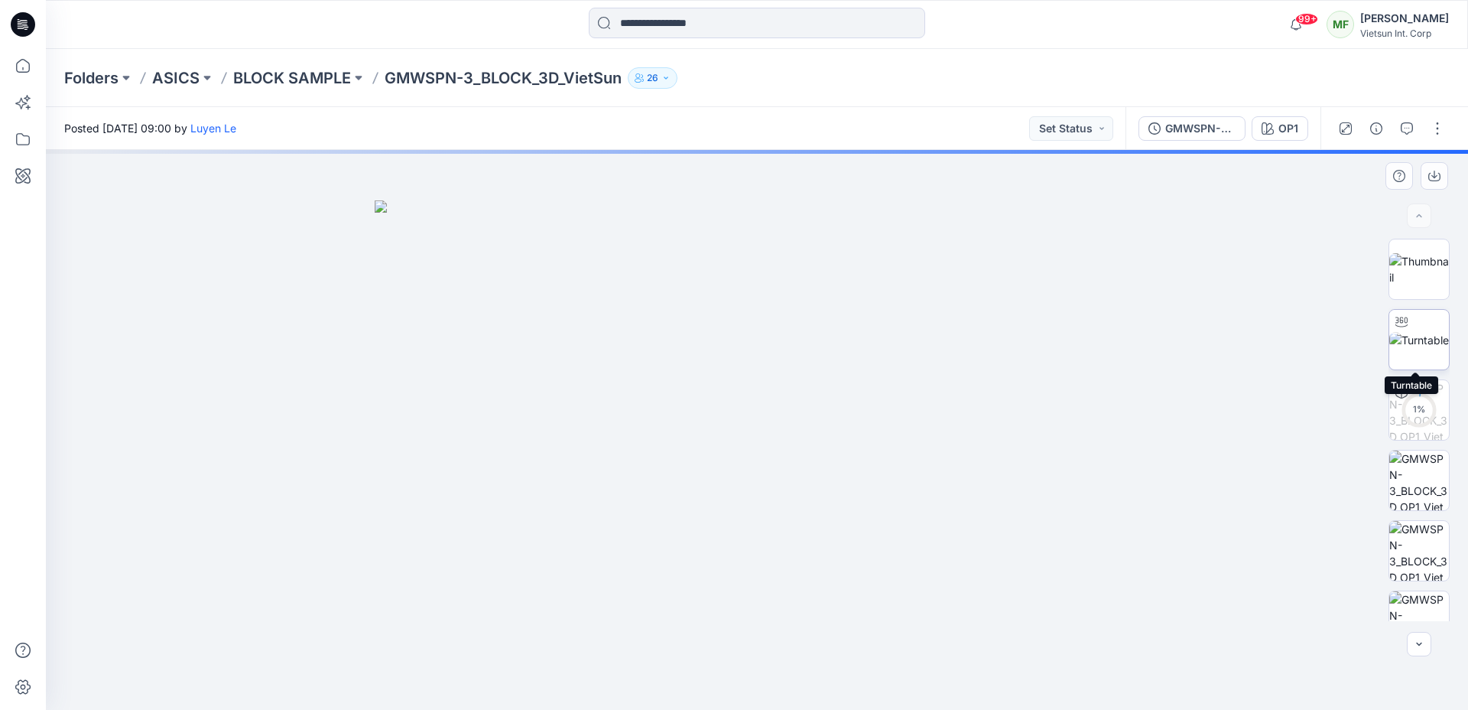
click at [1419, 343] on img at bounding box center [1419, 340] width 60 height 16
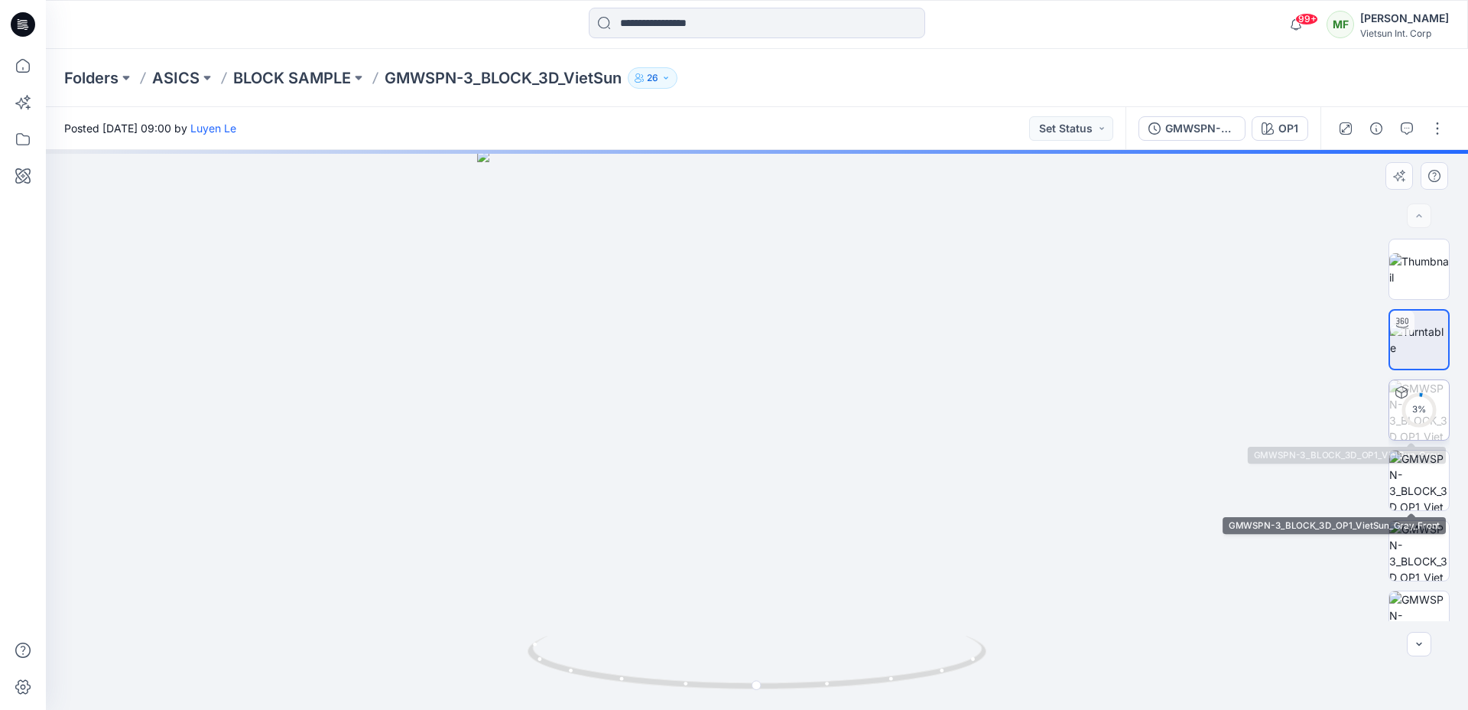
click at [1389, 397] on img at bounding box center [1419, 410] width 60 height 60
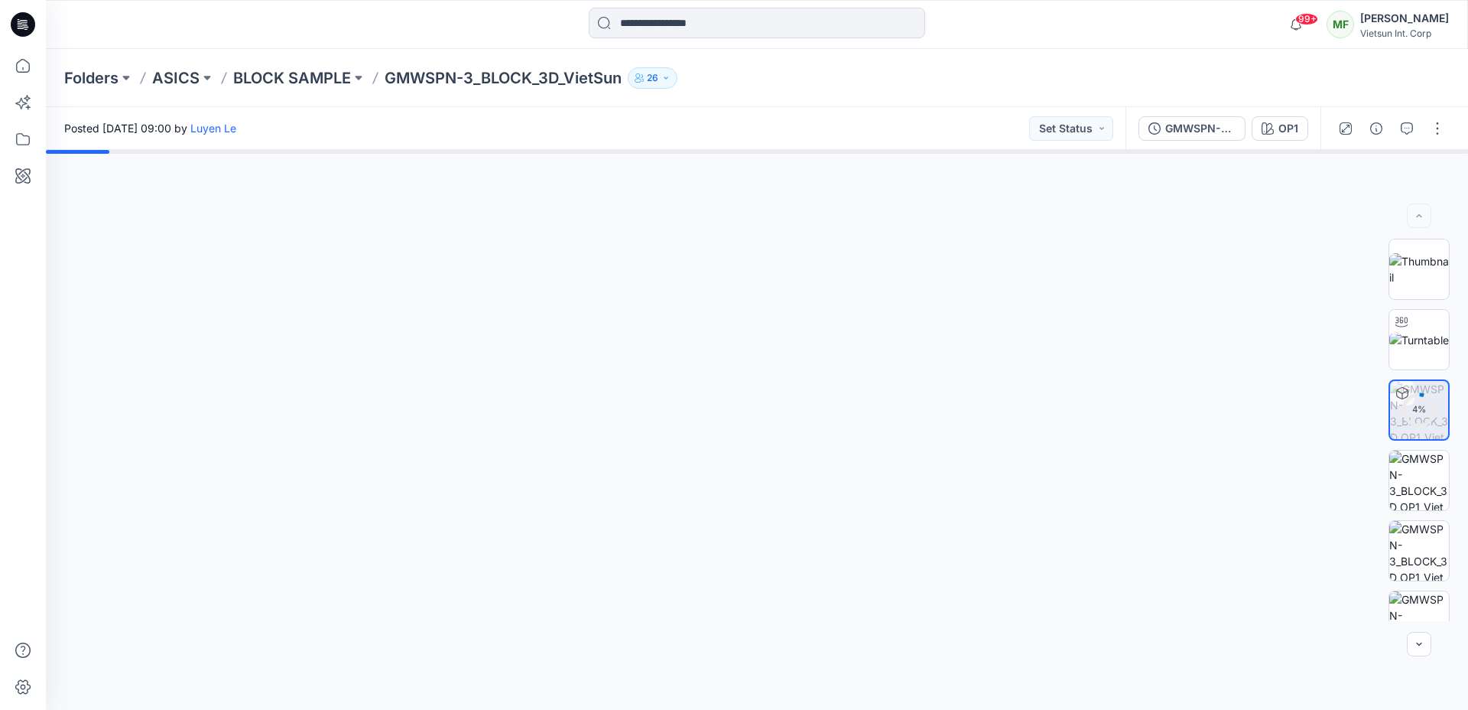
drag, startPoint x: 827, startPoint y: 359, endPoint x: 721, endPoint y: 373, distance: 107.3
click at [748, 370] on div at bounding box center [757, 430] width 1422 height 560
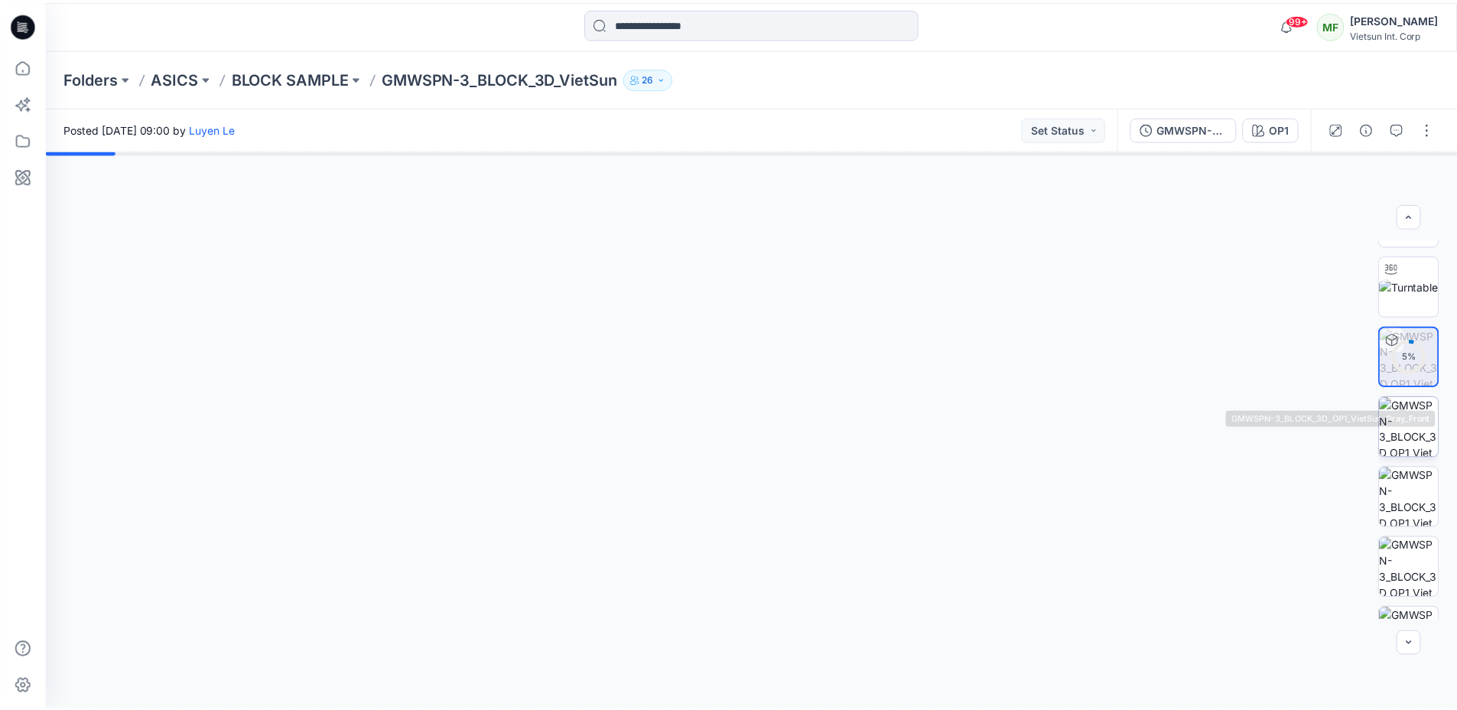
scroll to position [106, 0]
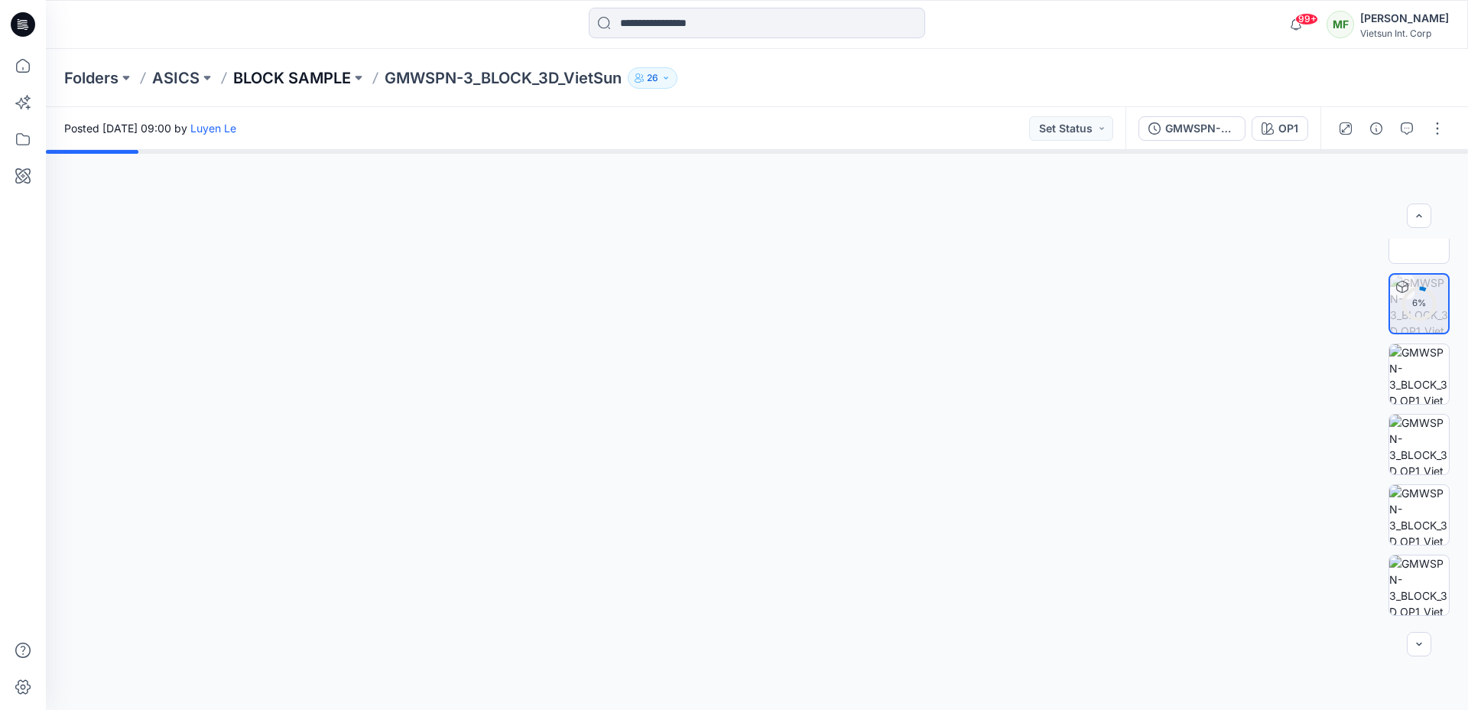
click at [316, 83] on p "BLOCK SAMPLE" at bounding box center [292, 77] width 118 height 21
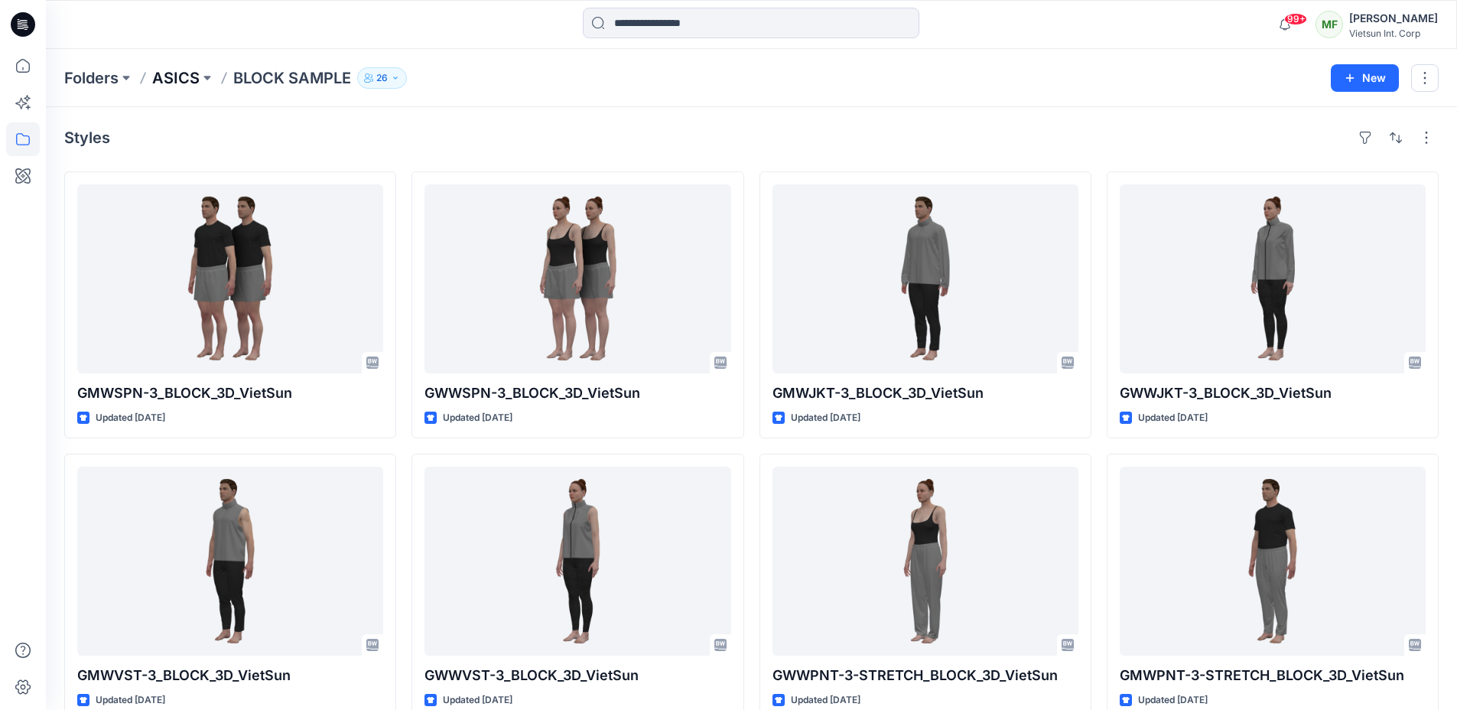
click at [184, 74] on p "ASICS" at bounding box center [175, 77] width 47 height 21
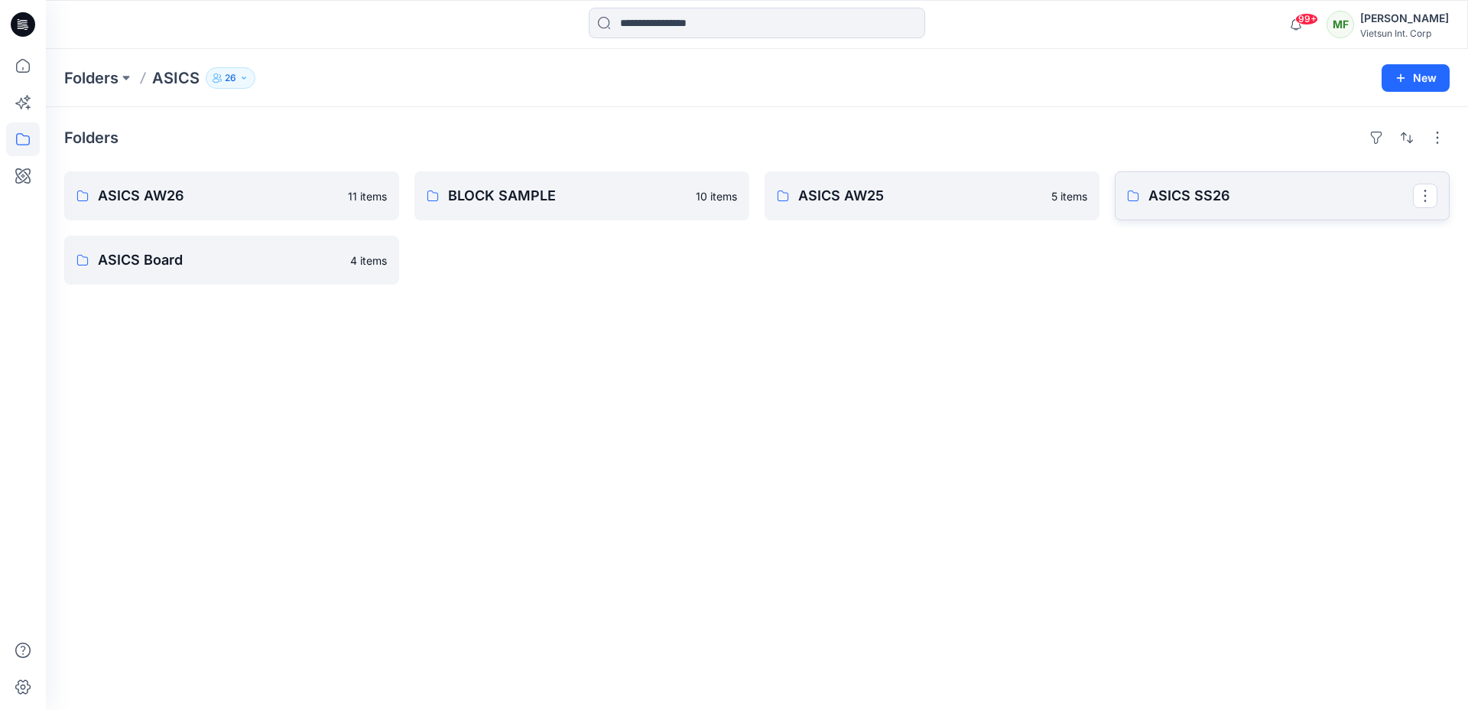
click at [1136, 216] on link "ASICS SS26" at bounding box center [1282, 195] width 335 height 49
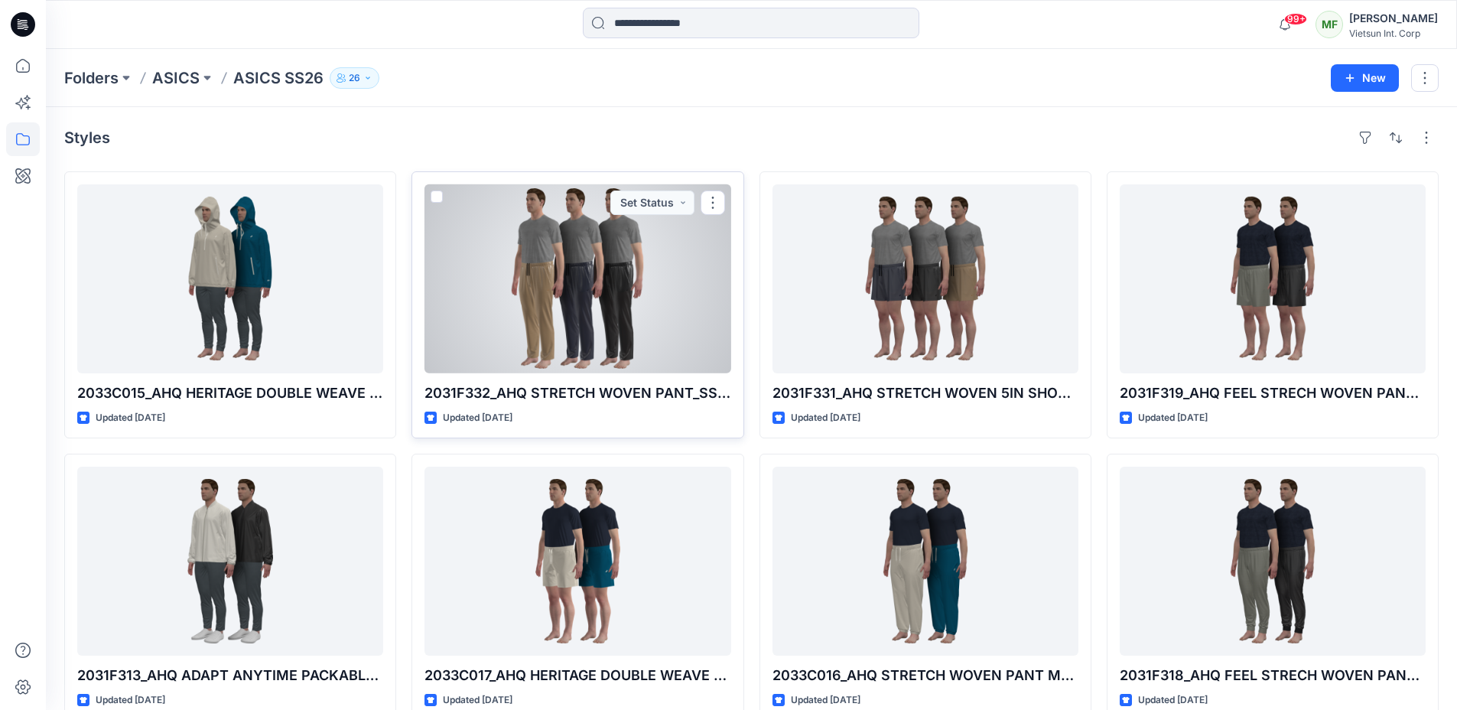
click at [660, 278] on div at bounding box center [577, 278] width 306 height 189
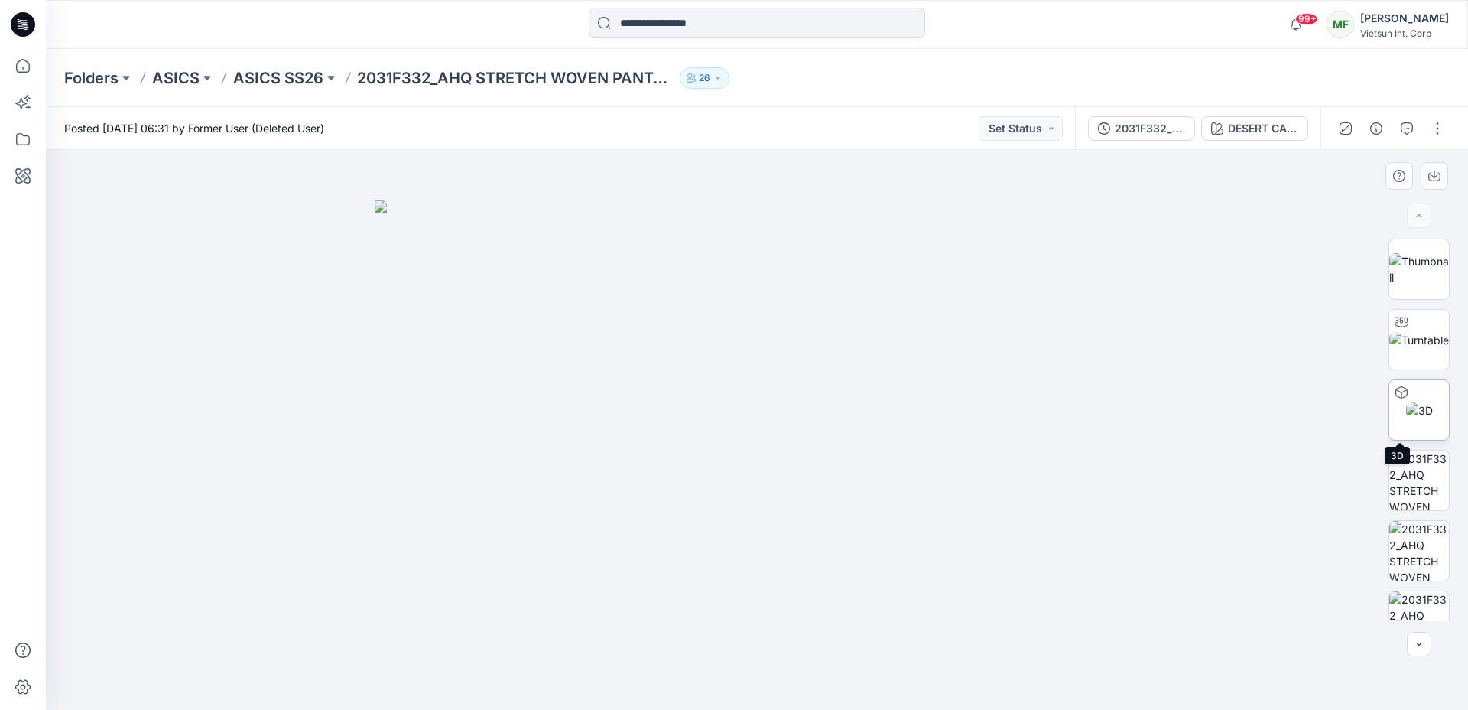
click at [1416, 408] on img at bounding box center [1419, 410] width 27 height 16
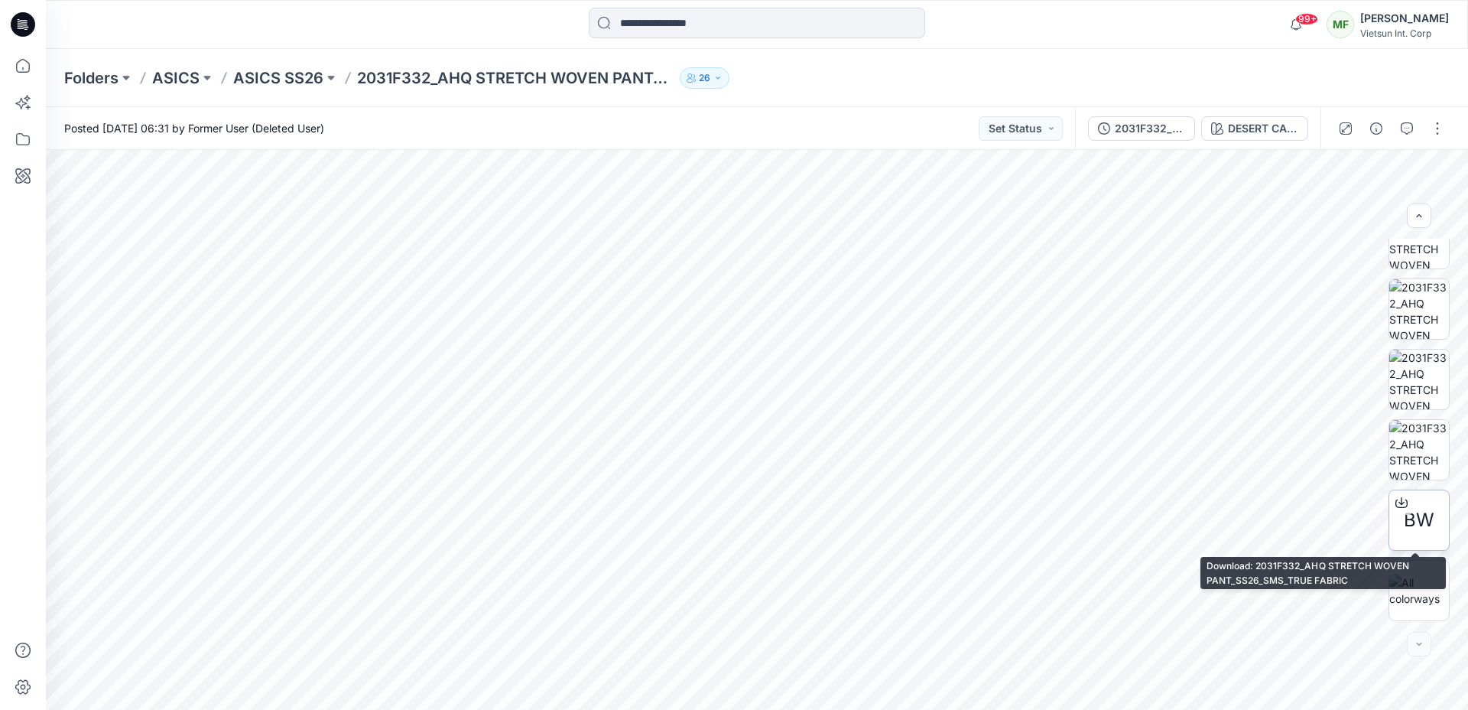
click at [1425, 518] on span "BW" at bounding box center [1419, 520] width 31 height 28
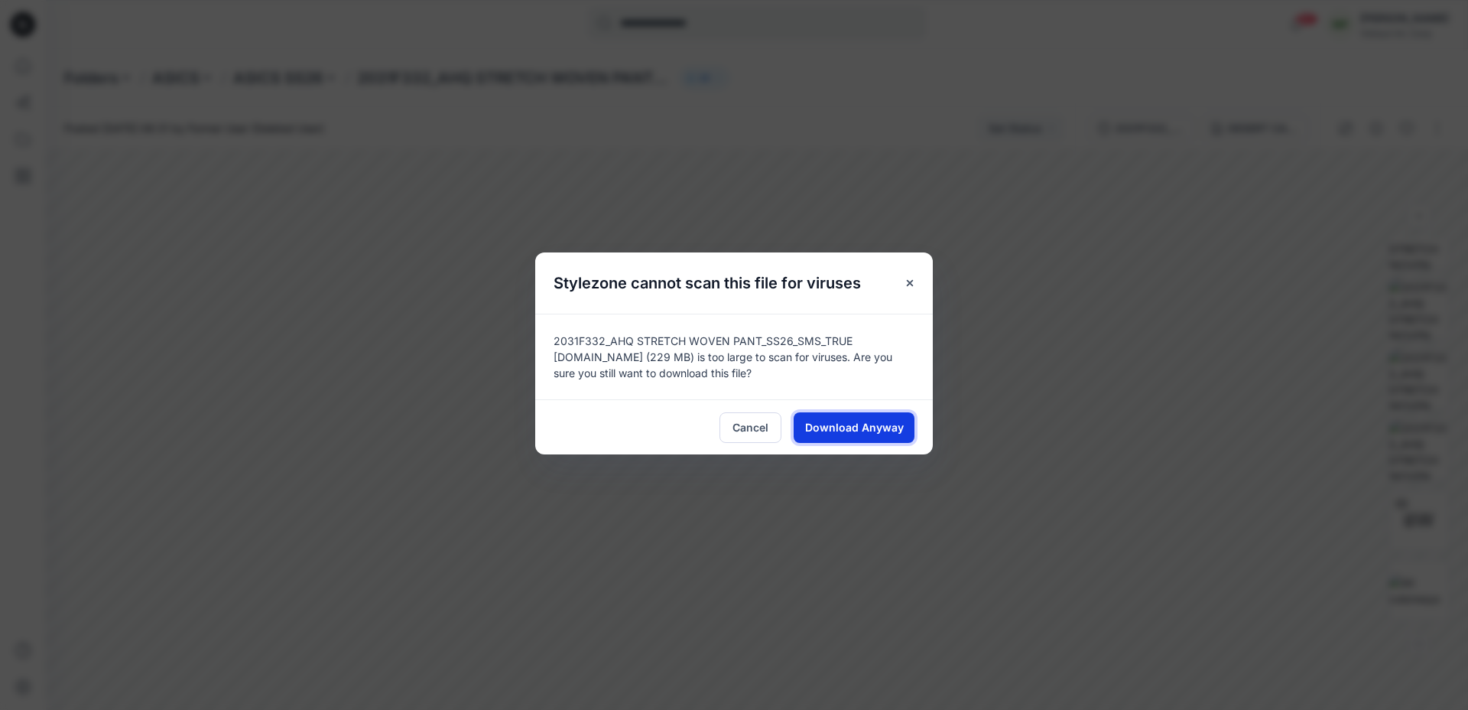
click at [857, 424] on span "Download Anyway" at bounding box center [854, 427] width 99 height 16
